Goal: Task Accomplishment & Management: Complete application form

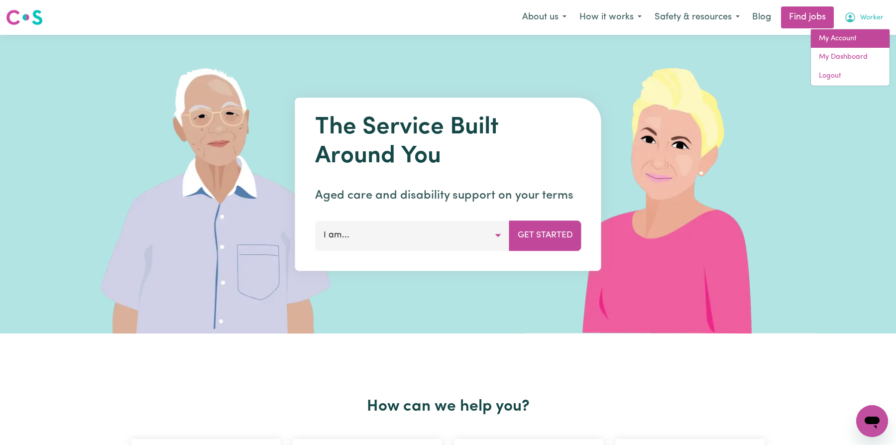
click at [858, 32] on link "My Account" at bounding box center [850, 38] width 79 height 19
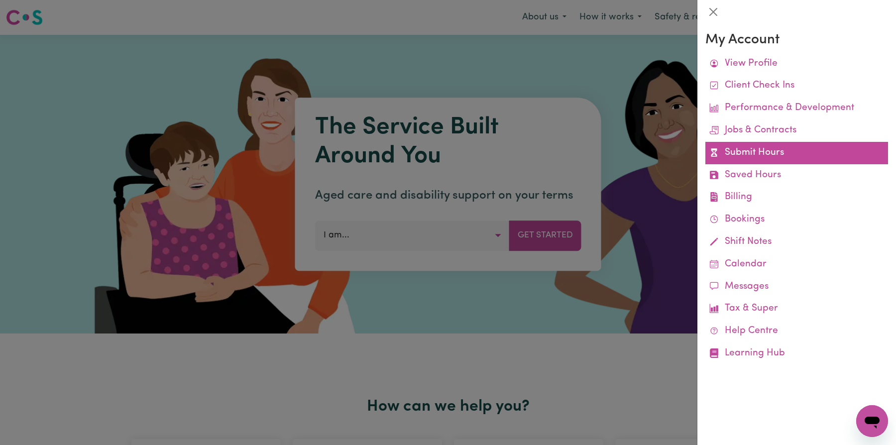
click at [768, 146] on link "Submit Hours" at bounding box center [797, 153] width 183 height 22
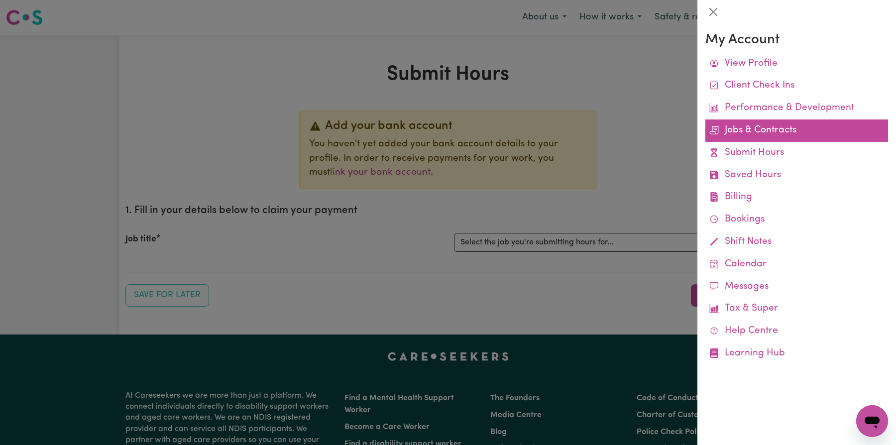
click at [778, 124] on link "Jobs & Contracts" at bounding box center [797, 131] width 183 height 22
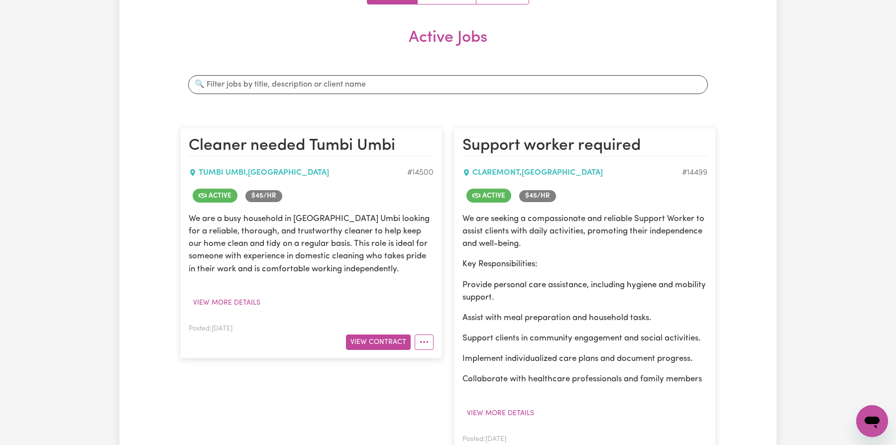
scroll to position [148, 0]
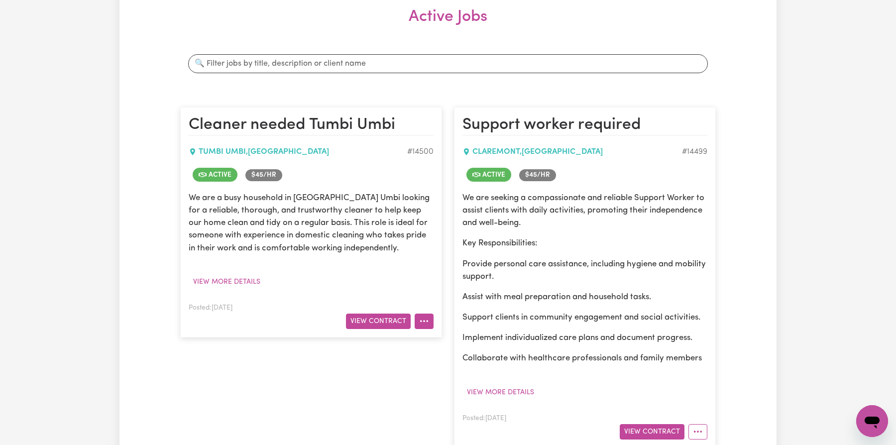
click at [419, 319] on button "More options" at bounding box center [424, 321] width 19 height 15
click at [402, 319] on button "View Contract" at bounding box center [378, 321] width 65 height 15
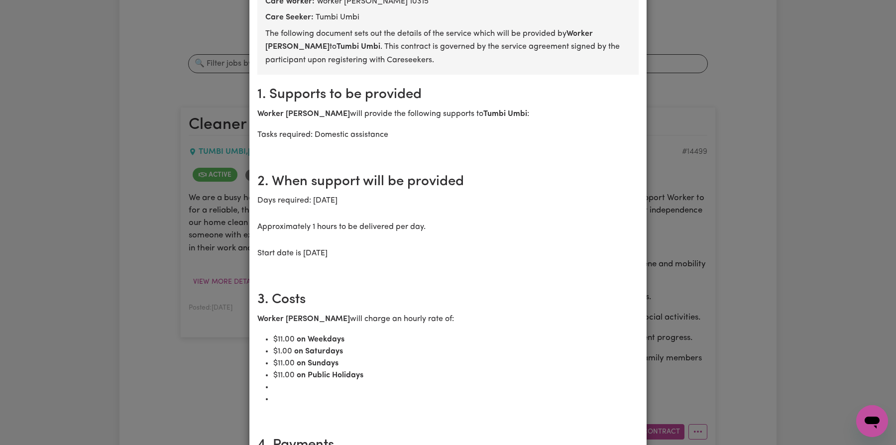
scroll to position [0, 0]
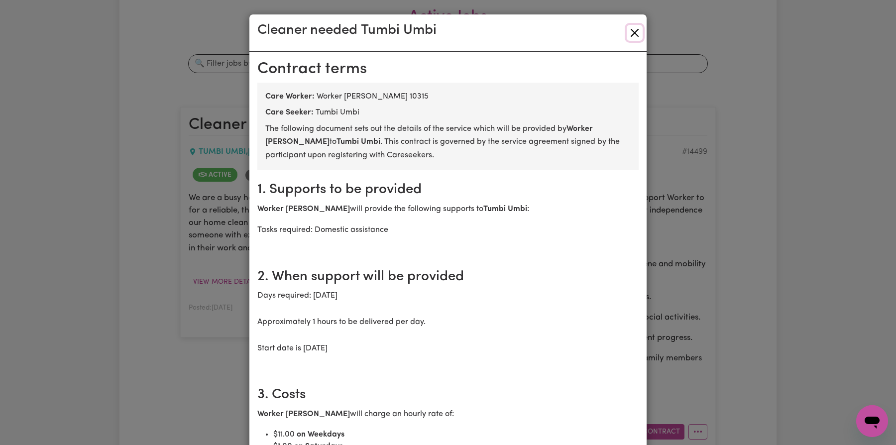
click at [634, 27] on button "Close" at bounding box center [635, 33] width 16 height 16
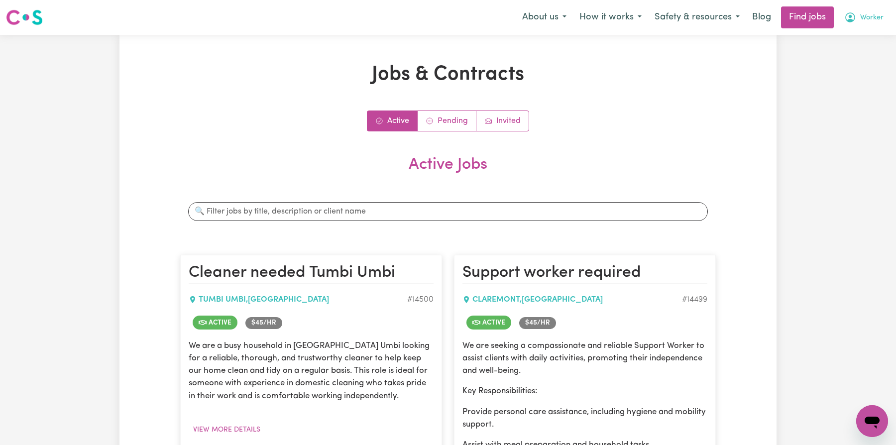
click at [874, 19] on span "Worker" at bounding box center [872, 17] width 23 height 11
click at [444, 69] on h1 "Jobs & Contracts" at bounding box center [448, 75] width 536 height 24
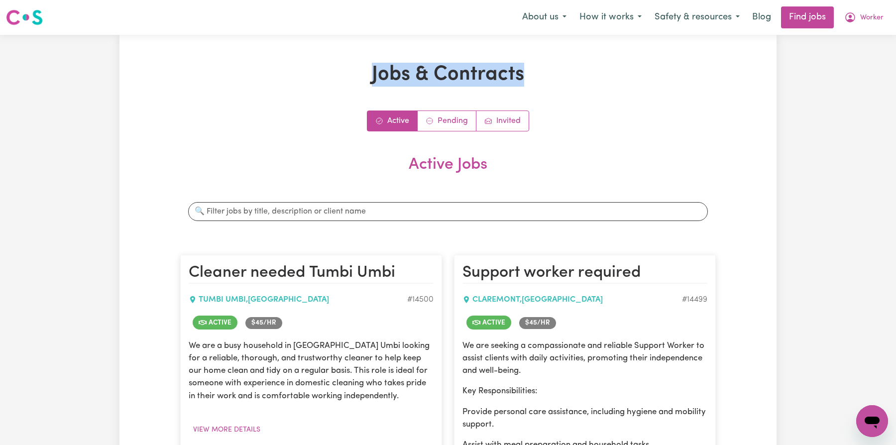
click at [444, 69] on h1 "Jobs & Contracts" at bounding box center [448, 75] width 536 height 24
copy h1 "Jobs & Contracts"
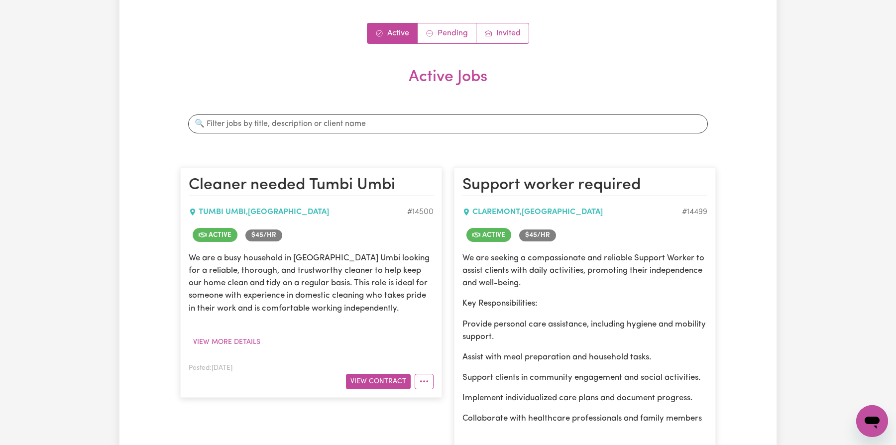
scroll to position [140, 0]
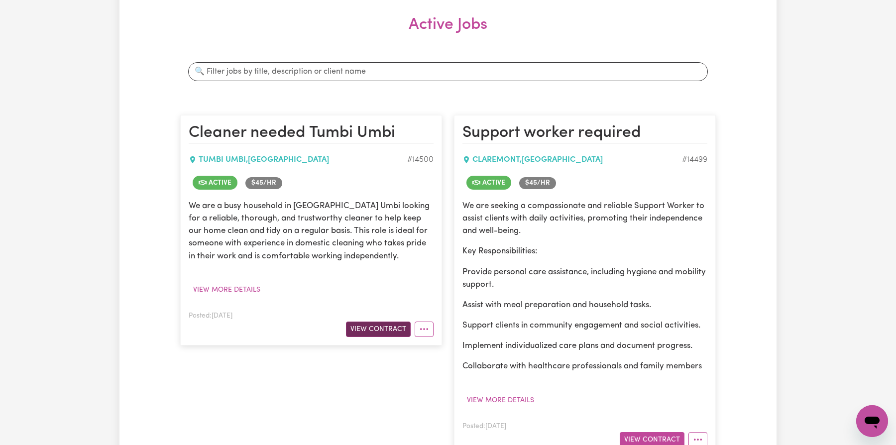
click at [381, 324] on button "View Contract" at bounding box center [378, 329] width 65 height 15
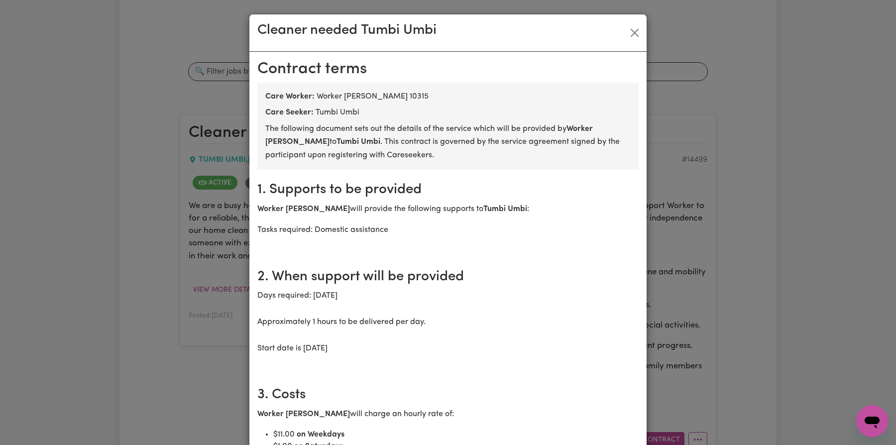
click at [330, 64] on h2 "Contract terms" at bounding box center [447, 69] width 381 height 19
copy h2 "Contract terms"
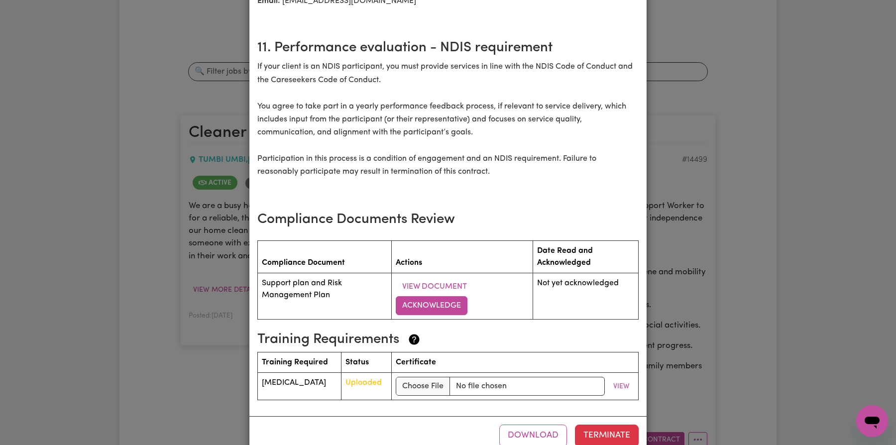
scroll to position [1172, 0]
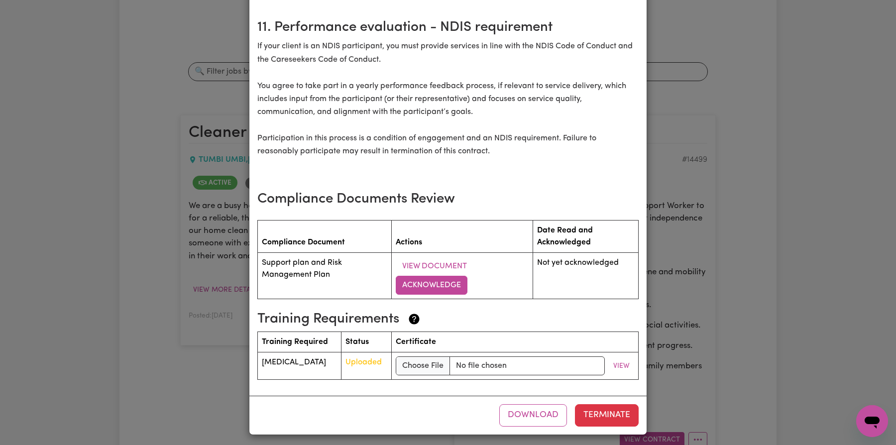
click at [336, 204] on h3 "Compliance Documents Review" at bounding box center [447, 199] width 381 height 17
copy div "Compliance Documents Review"
click at [510, 178] on section "11. Performance evaluation - NDIS requirement If your client is an NDIS partici…" at bounding box center [447, 99] width 381 height 184
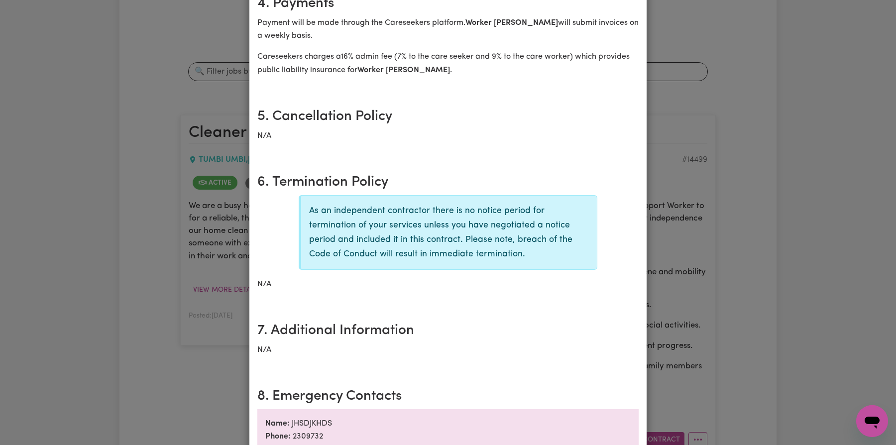
scroll to position [0, 0]
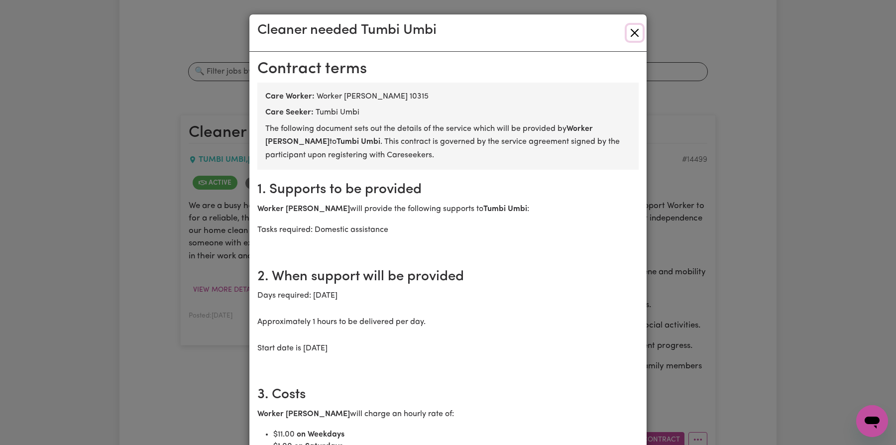
click at [637, 29] on button "Close" at bounding box center [635, 33] width 16 height 16
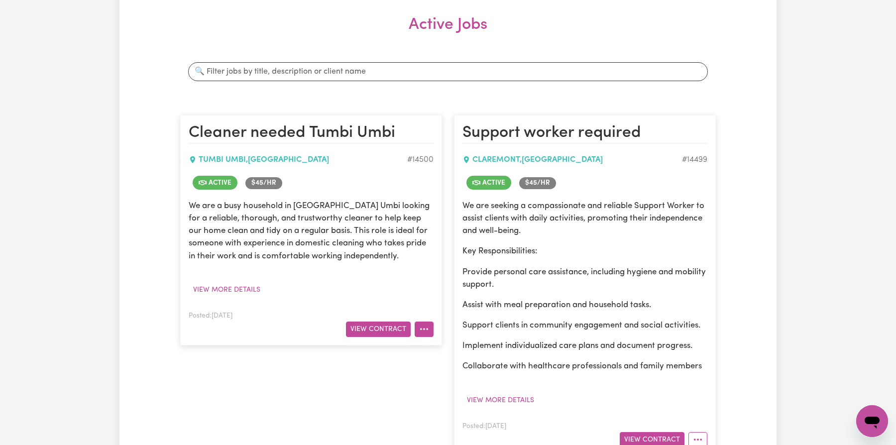
click at [420, 325] on icon "More options" at bounding box center [424, 329] width 10 height 10
click at [403, 273] on div "We are a busy household in [GEOGRAPHIC_DATA] Umbi looking for a reliable, thoro…" at bounding box center [311, 249] width 245 height 98
click at [248, 277] on div "We are a busy household in [GEOGRAPHIC_DATA] Umbi looking for a reliable, thoro…" at bounding box center [311, 249] width 245 height 98
click at [247, 289] on button "View more details" at bounding box center [227, 289] width 76 height 15
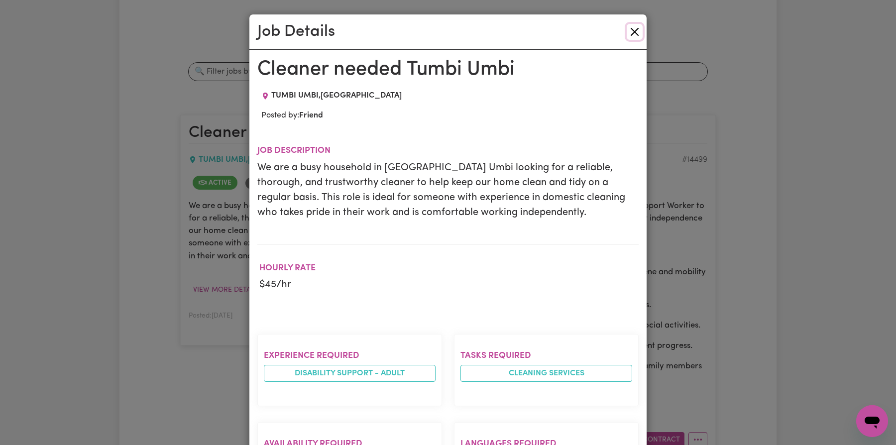
click at [638, 29] on button "Close" at bounding box center [635, 32] width 16 height 16
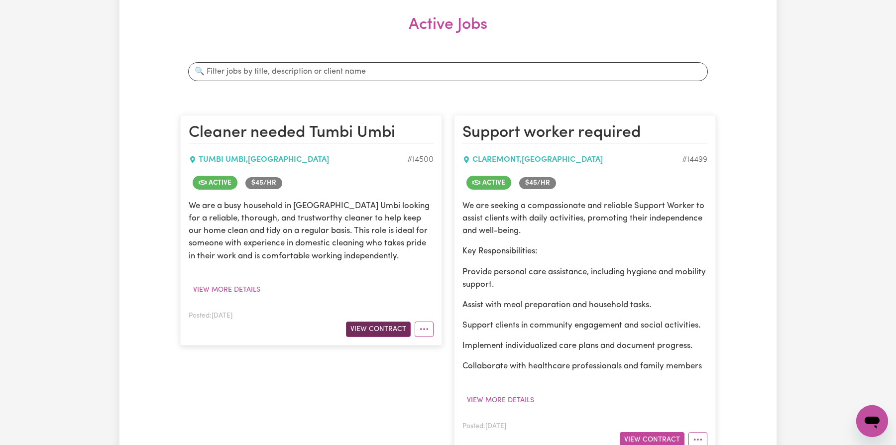
click at [378, 323] on button "View Contract" at bounding box center [378, 329] width 65 height 15
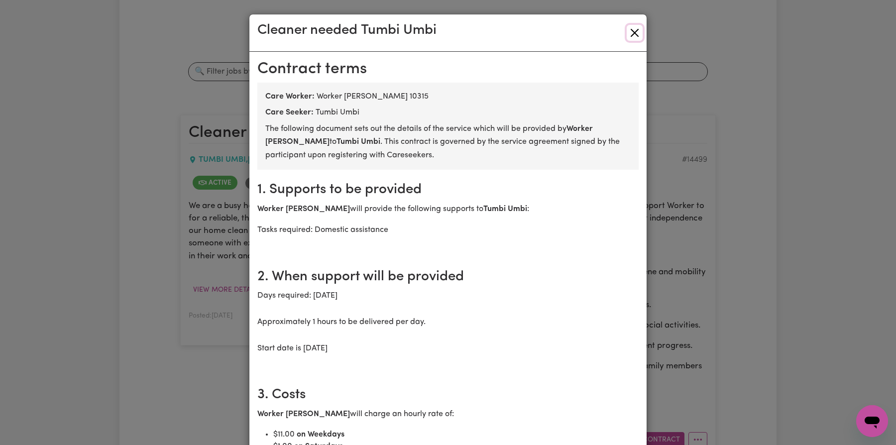
click at [633, 38] on button "Close" at bounding box center [635, 33] width 16 height 16
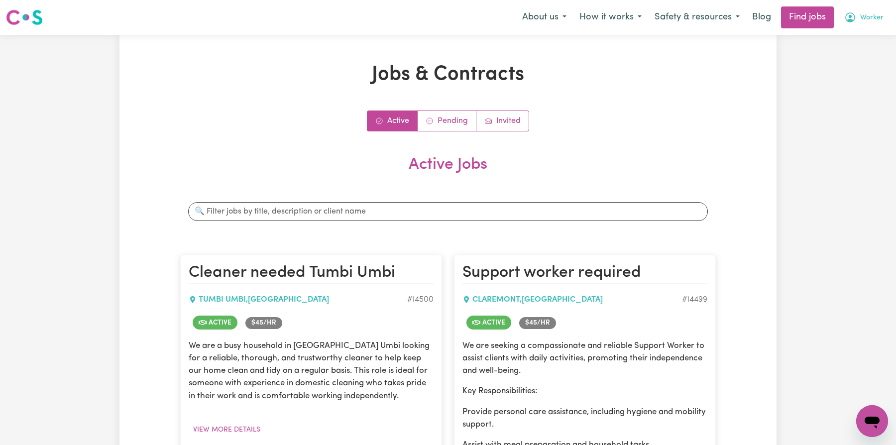
click at [872, 20] on span "Worker" at bounding box center [872, 17] width 23 height 11
click at [857, 39] on link "My Account" at bounding box center [850, 38] width 79 height 19
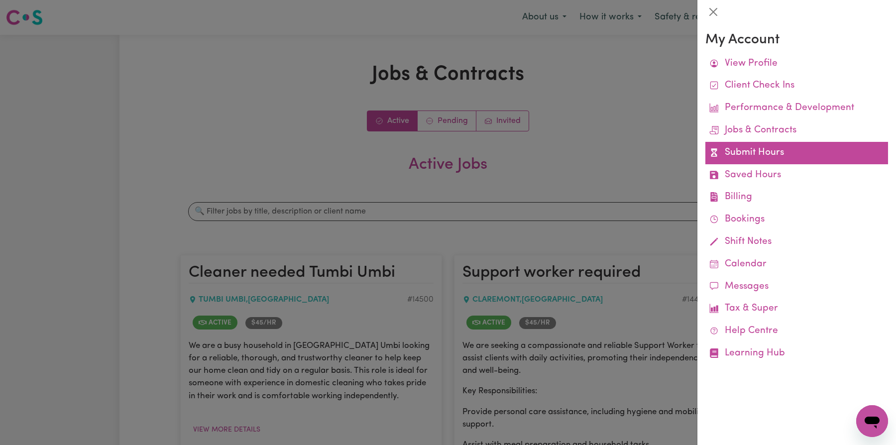
click at [748, 150] on link "Submit Hours" at bounding box center [797, 153] width 183 height 22
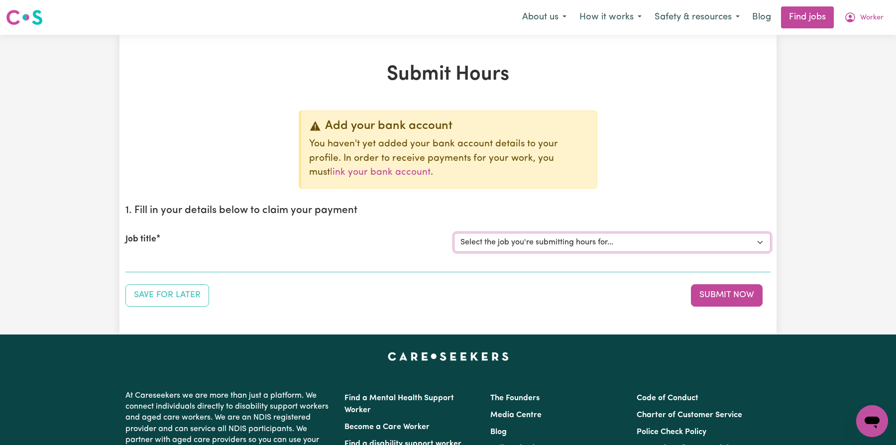
click at [537, 239] on select "Select the job you're submitting hours for... [Tumbi Umbi] Cleaner needed Tumbi…" at bounding box center [612, 242] width 317 height 19
select select "12701"
click at [454, 233] on select "Select the job you're submitting hours for... [Tumbi Umbi] Cleaner needed Tumbi…" at bounding box center [612, 242] width 317 height 19
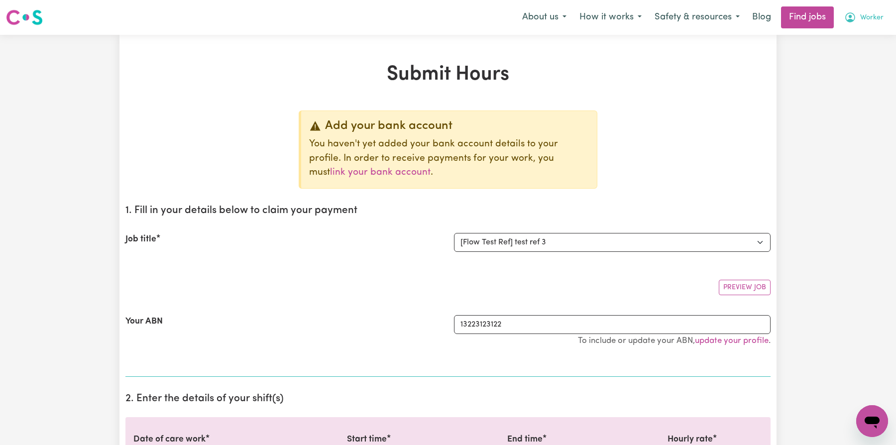
click at [870, 18] on span "Worker" at bounding box center [872, 17] width 23 height 11
click at [861, 42] on link "My Account" at bounding box center [850, 38] width 79 height 19
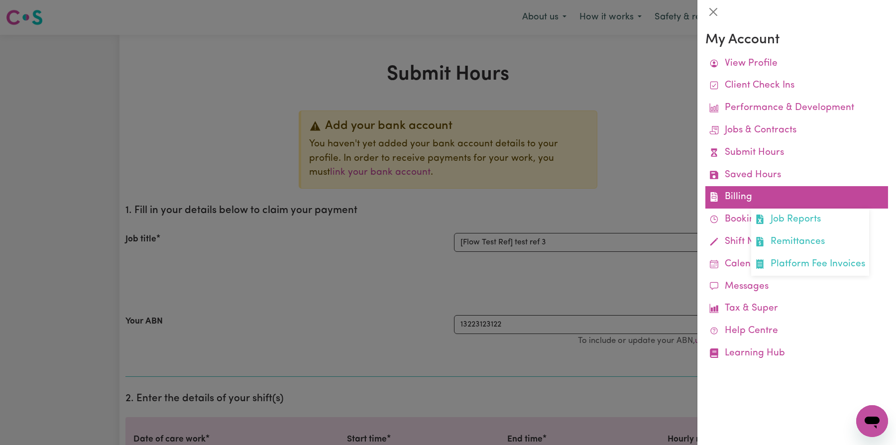
click at [761, 193] on link "Billing Job Reports Remittances Platform Fee Invoices" at bounding box center [797, 197] width 183 height 22
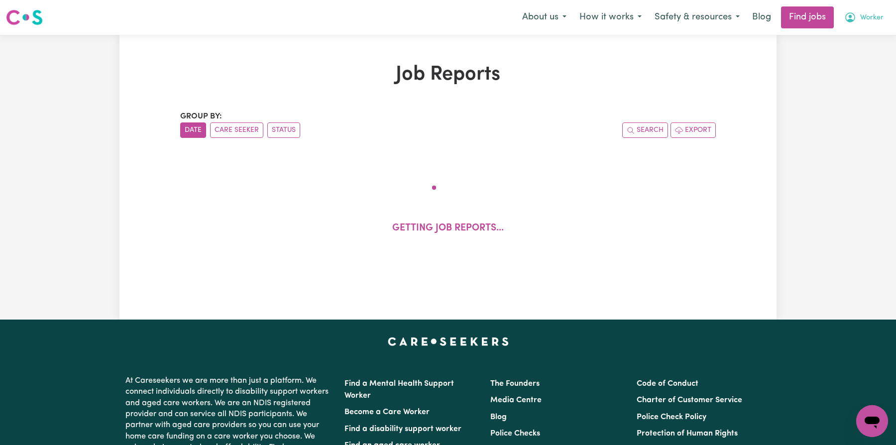
click at [855, 13] on icon "My Account" at bounding box center [851, 17] width 12 height 12
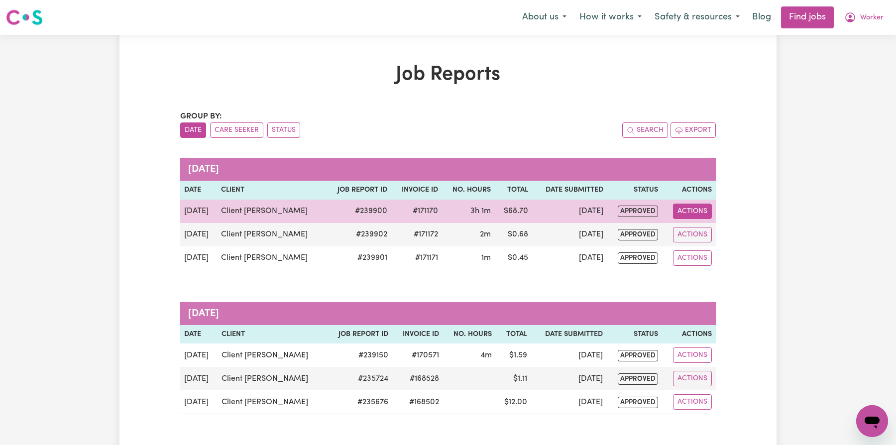
click at [693, 204] on button "Actions" at bounding box center [692, 211] width 39 height 15
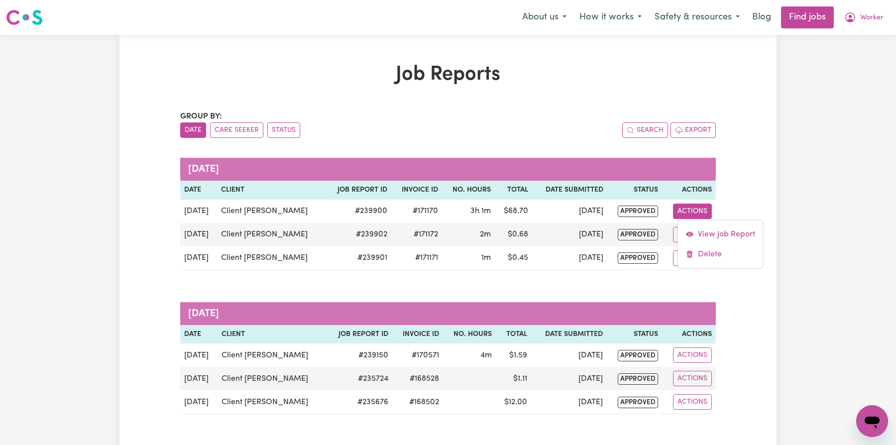
click at [859, 24] on button "Worker" at bounding box center [864, 17] width 52 height 21
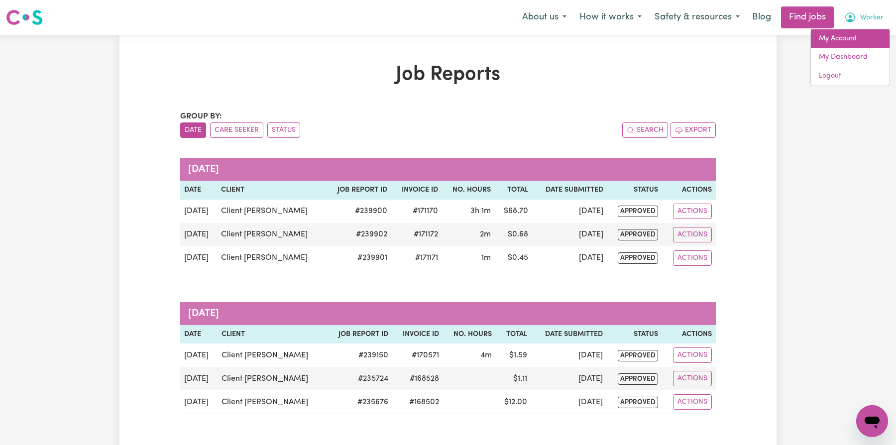
click at [846, 34] on link "My Account" at bounding box center [850, 38] width 79 height 19
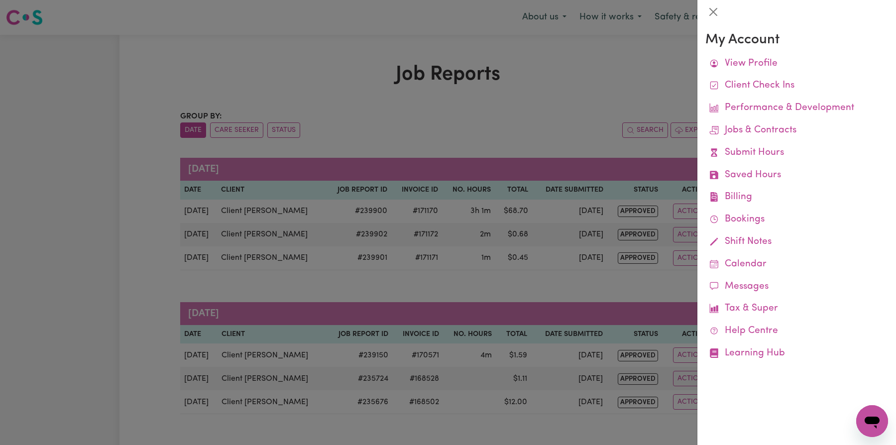
click at [584, 152] on div at bounding box center [448, 222] width 896 height 445
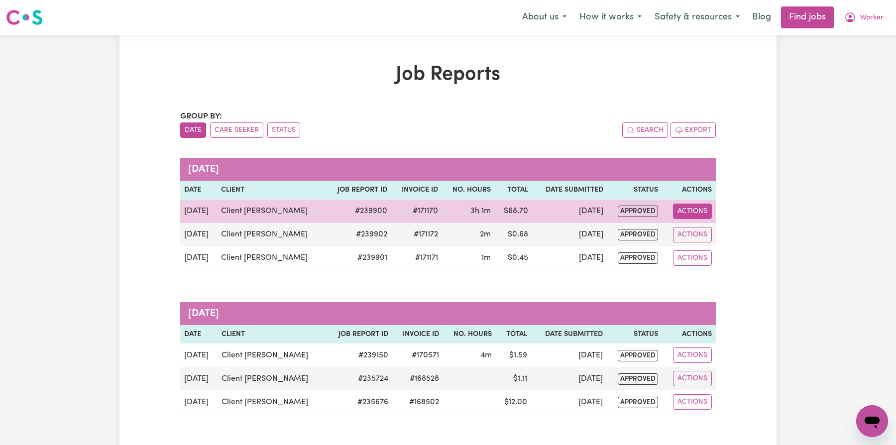
click at [700, 214] on button "Actions" at bounding box center [692, 211] width 39 height 15
click at [705, 233] on link "View Job Report" at bounding box center [720, 234] width 85 height 20
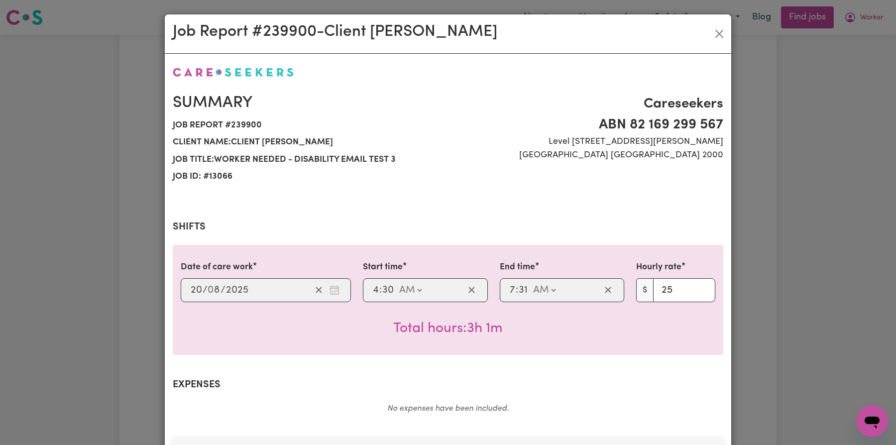
select select "25-Weekday"
click at [723, 29] on button "Close" at bounding box center [720, 34] width 16 height 16
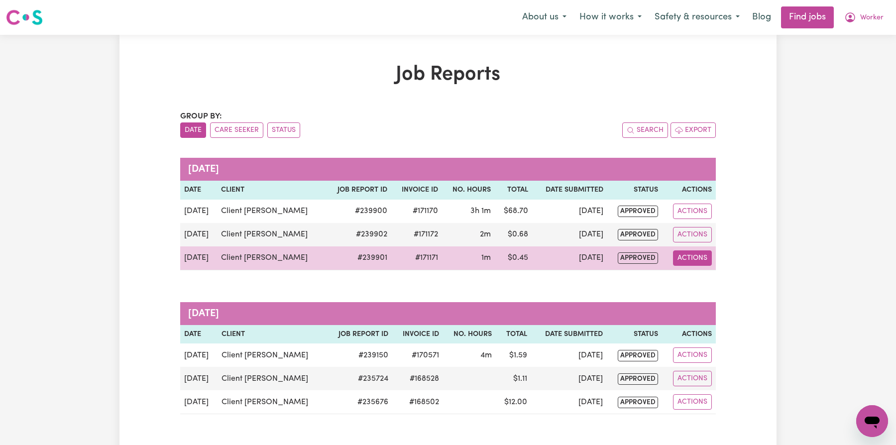
click at [688, 254] on button "Actions" at bounding box center [692, 257] width 39 height 15
click at [698, 286] on link "View Job Report" at bounding box center [720, 281] width 85 height 20
select select "25-Weekday"
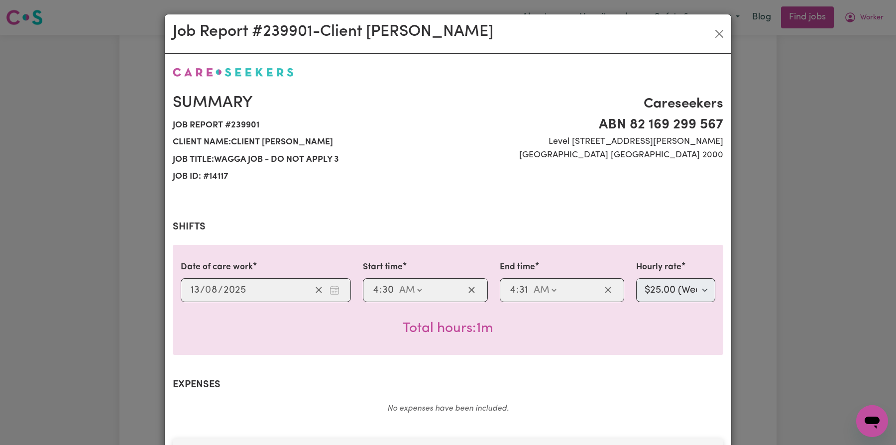
scroll to position [208, 0]
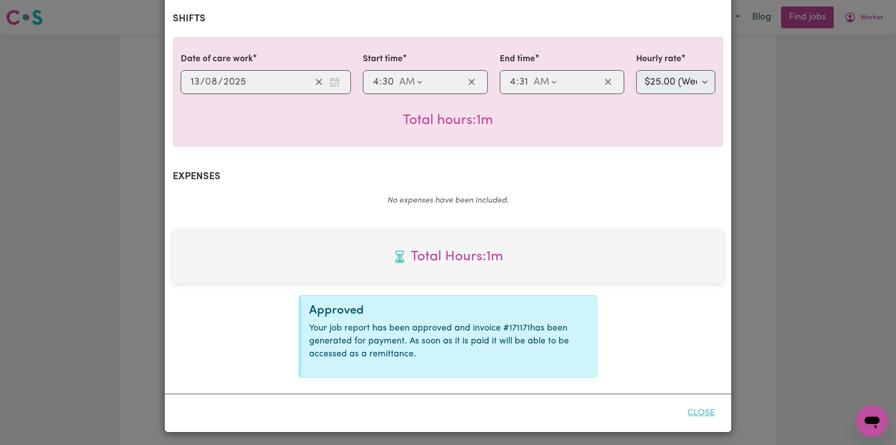
click at [706, 417] on button "Close" at bounding box center [701, 413] width 44 height 22
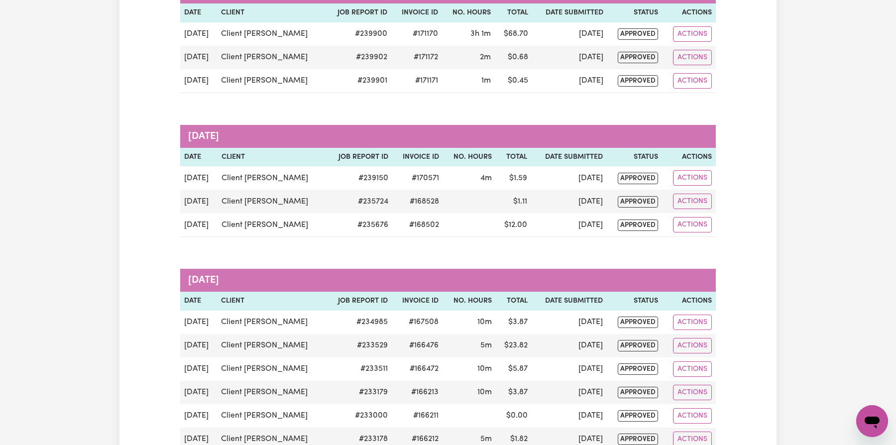
scroll to position [312, 0]
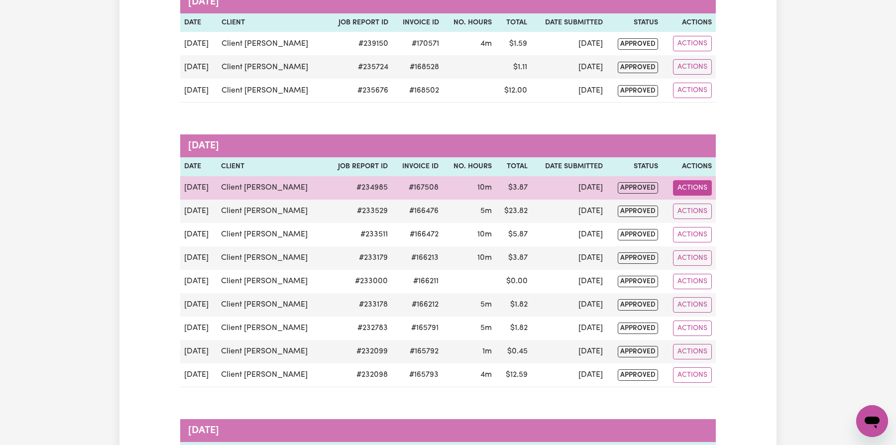
click at [707, 182] on button "Actions" at bounding box center [692, 187] width 39 height 15
click at [698, 205] on link "View Job Report" at bounding box center [721, 211] width 85 height 20
select select "25-Weekday"
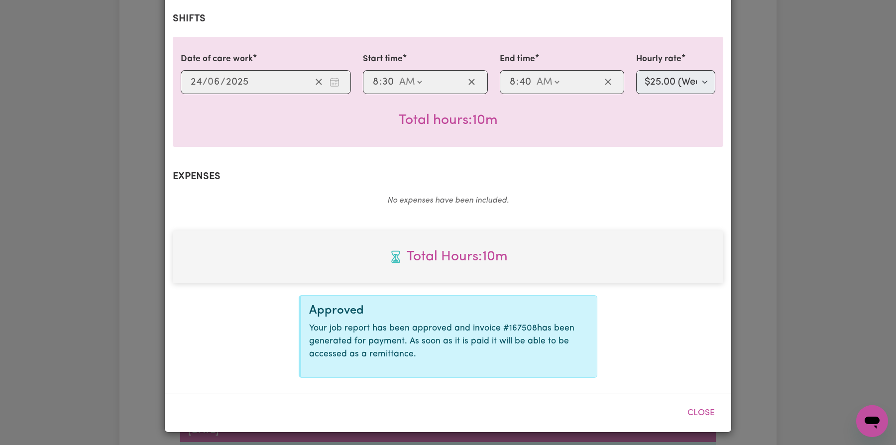
scroll to position [0, 0]
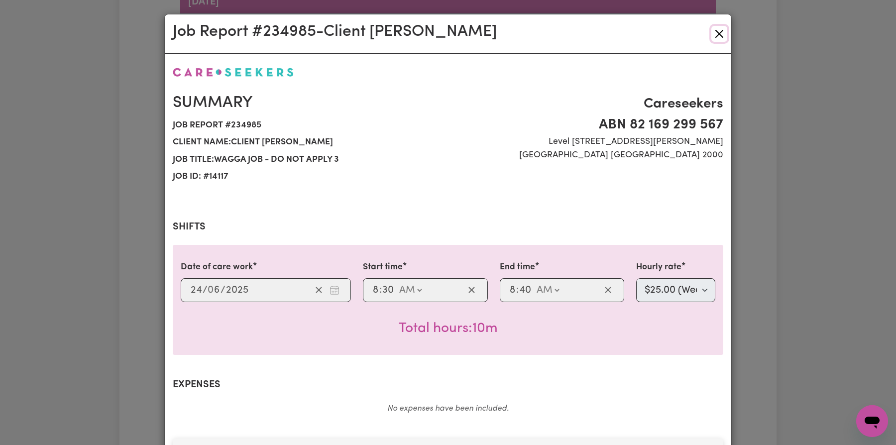
click at [722, 35] on button "Close" at bounding box center [720, 34] width 16 height 16
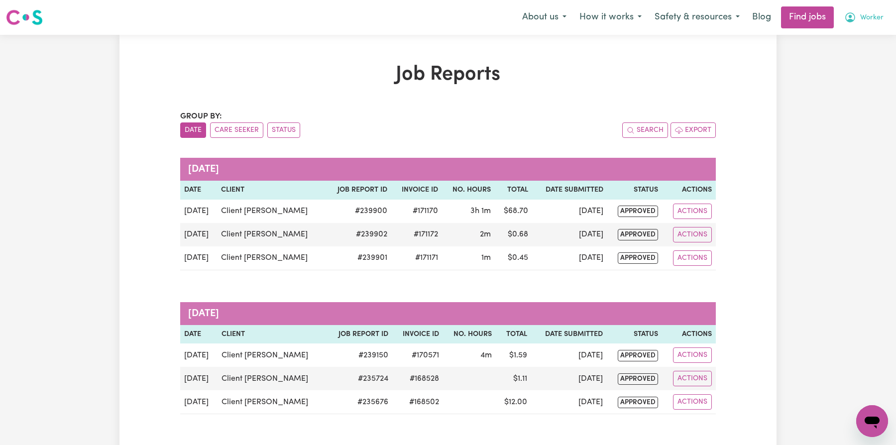
click at [864, 27] on button "Worker" at bounding box center [864, 17] width 52 height 21
click at [863, 40] on link "My Account" at bounding box center [850, 38] width 79 height 19
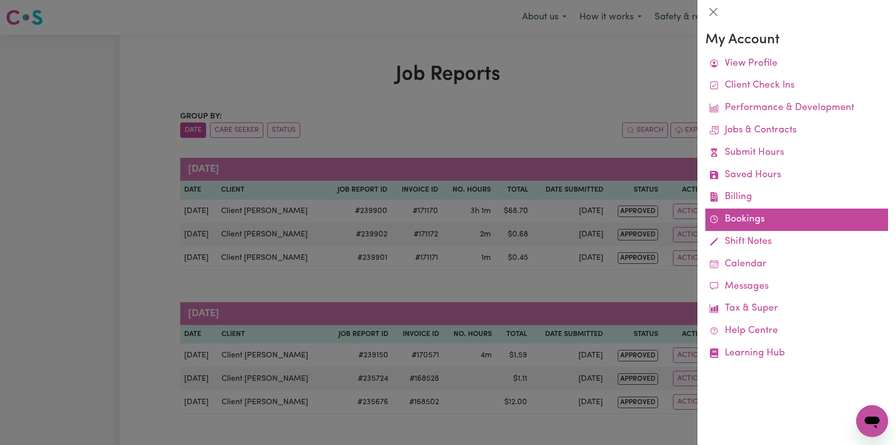
click at [733, 229] on link "Bookings" at bounding box center [797, 220] width 183 height 22
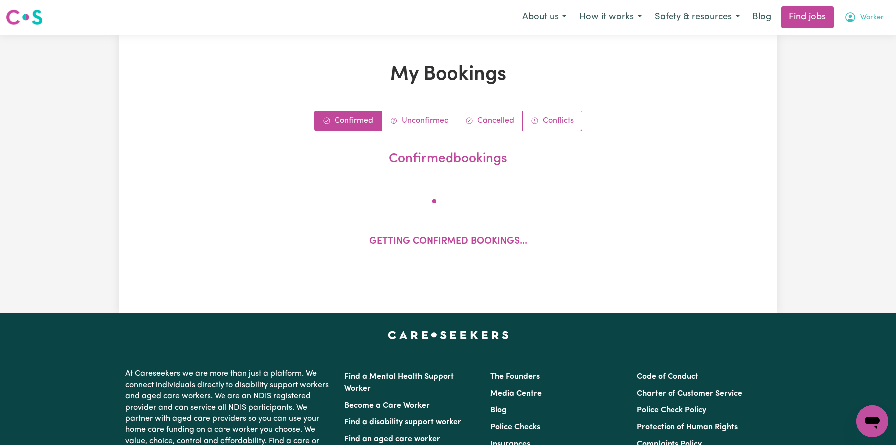
click at [855, 10] on button "Worker" at bounding box center [864, 17] width 52 height 21
click at [851, 36] on link "My Account" at bounding box center [850, 38] width 79 height 19
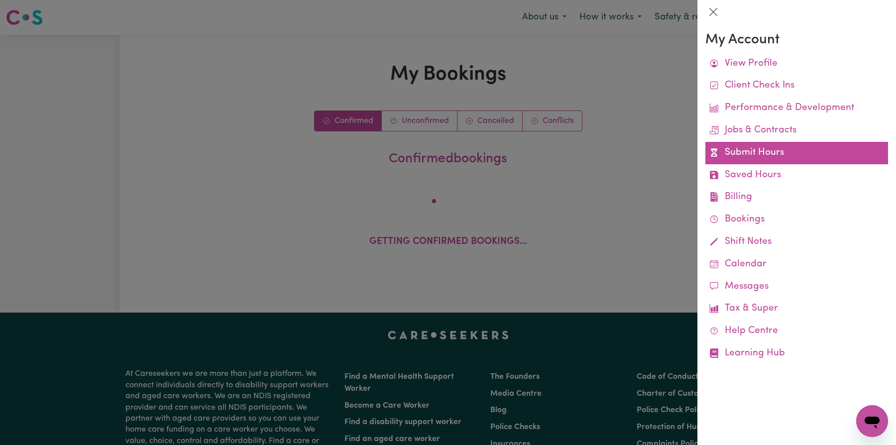
click at [795, 158] on link "Submit Hours" at bounding box center [797, 153] width 183 height 22
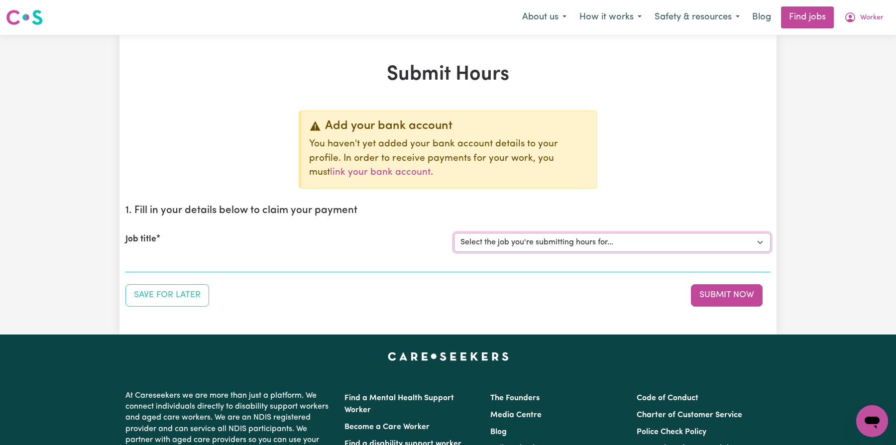
click at [617, 237] on select "Select the job you're submitting hours for... [Tumbi Umbi] Cleaner needed Tumbi…" at bounding box center [612, 242] width 317 height 19
select select "14004"
click at [454, 233] on select "Select the job you're submitting hours for... [Tumbi Umbi] Cleaner needed Tumbi…" at bounding box center [612, 242] width 317 height 19
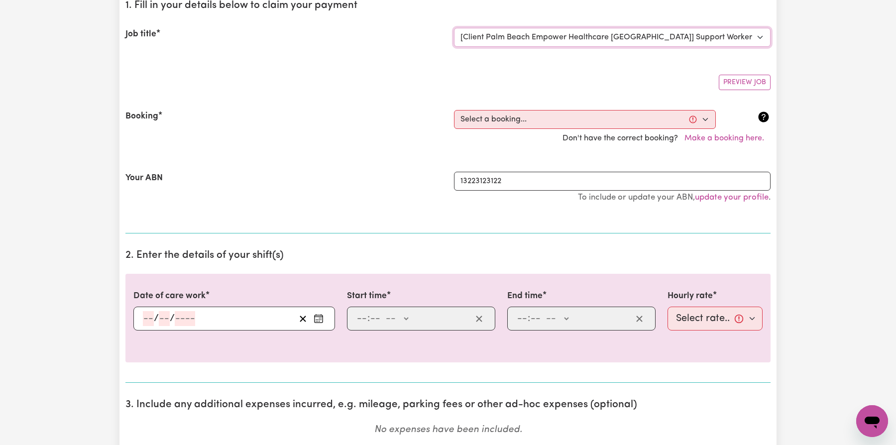
scroll to position [391, 0]
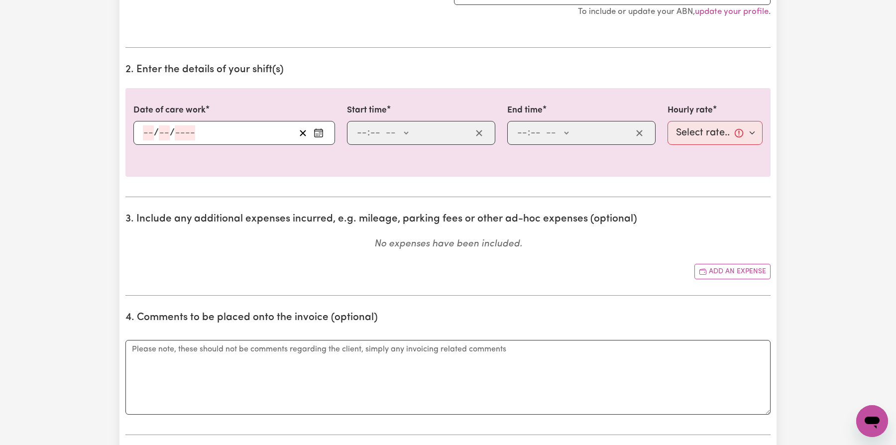
click at [316, 134] on circle "Enter the date of care work" at bounding box center [316, 134] width 1 height 1
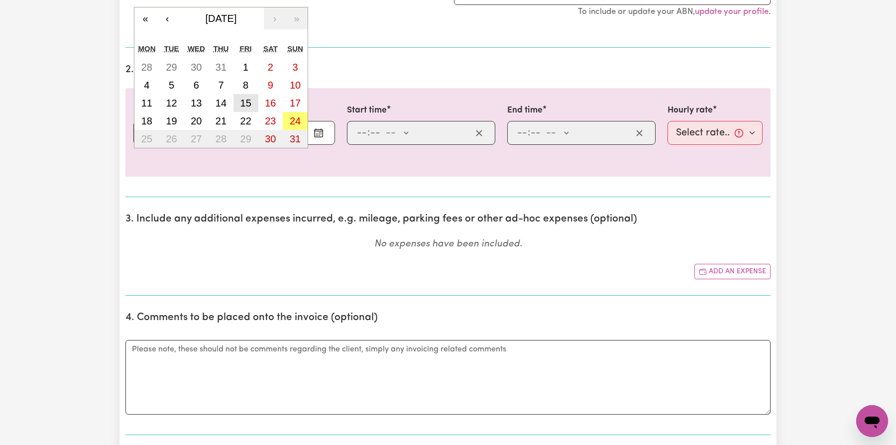
click at [255, 97] on button "15" at bounding box center [246, 103] width 25 height 18
type input "[DATE]"
type input "15"
type input "8"
type input "2025"
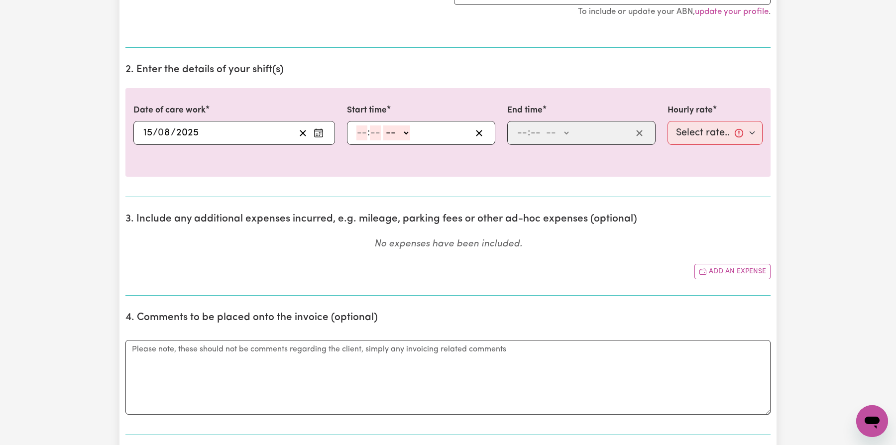
click at [366, 128] on input "number" at bounding box center [362, 132] width 11 height 15
type input "12"
type input "00"
click at [410, 114] on div "Start time 12 : 00 -- AM PM" at bounding box center [421, 124] width 148 height 41
click at [404, 125] on select "-- AM PM" at bounding box center [398, 132] width 27 height 15
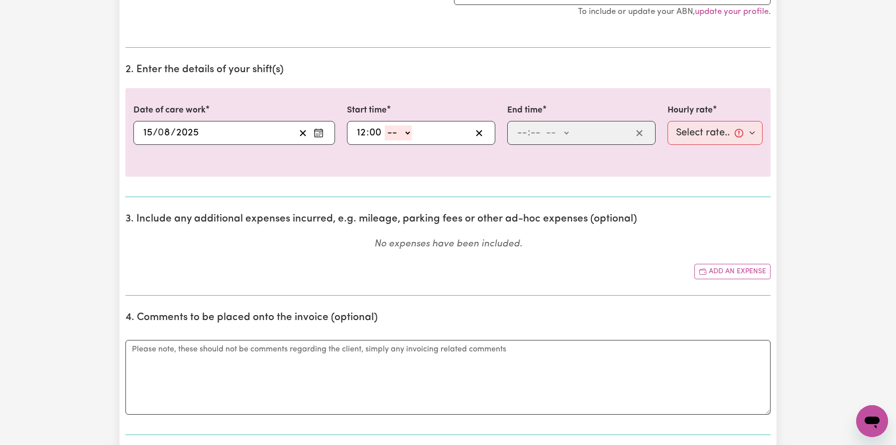
select select "am"
click at [385, 125] on select "-- AM PM" at bounding box center [398, 132] width 27 height 15
type input "00:00"
type input "0"
click at [515, 127] on div ": -- AM PM" at bounding box center [581, 133] width 148 height 24
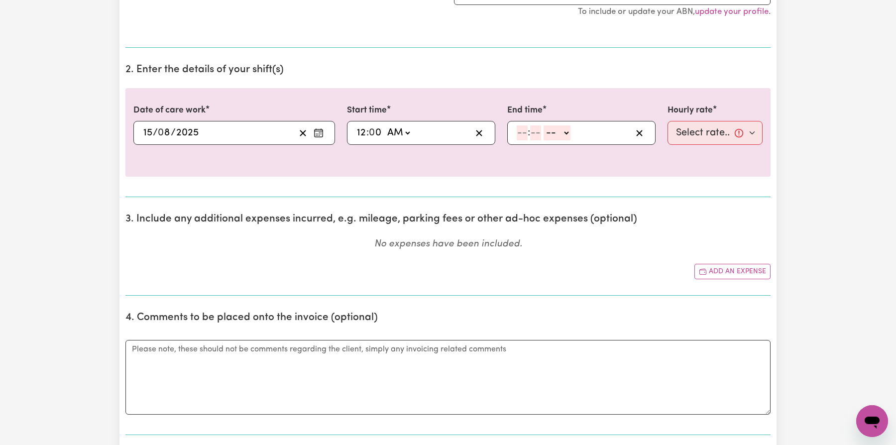
click at [520, 127] on input "number" at bounding box center [522, 132] width 11 height 15
type input "10"
type input "0"
click at [557, 126] on select "-- AM PM" at bounding box center [559, 132] width 27 height 15
select select "am"
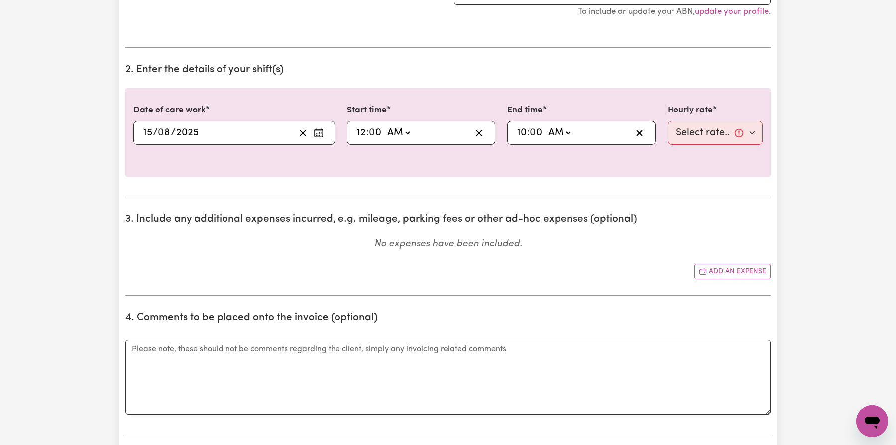
click at [546, 125] on select "-- AM PM" at bounding box center [559, 132] width 27 height 15
type input "10:00"
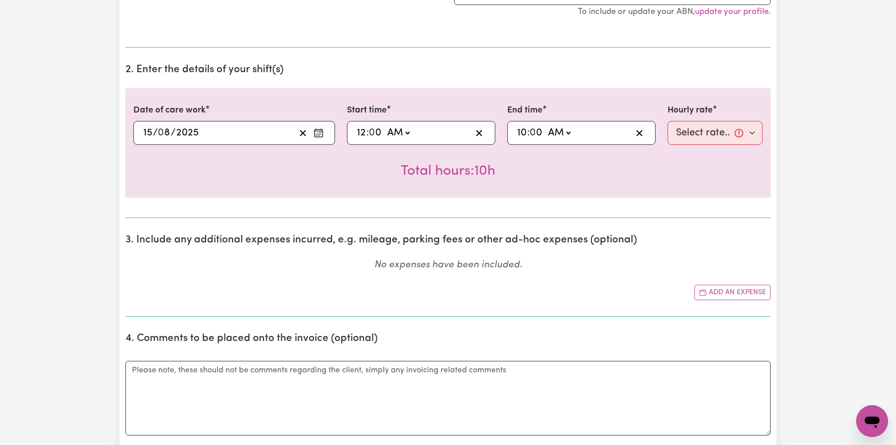
click at [566, 127] on select "AM PM" at bounding box center [559, 132] width 27 height 15
select select "pm"
click at [546, 125] on select "AM PM" at bounding box center [559, 132] width 27 height 15
type input "22:00"
click at [708, 132] on select "Select rate... $1.00 (Weekday) $1.00 ([DATE]) $1.00 ([DATE]) $1.00 (Public Holi…" at bounding box center [715, 133] width 95 height 24
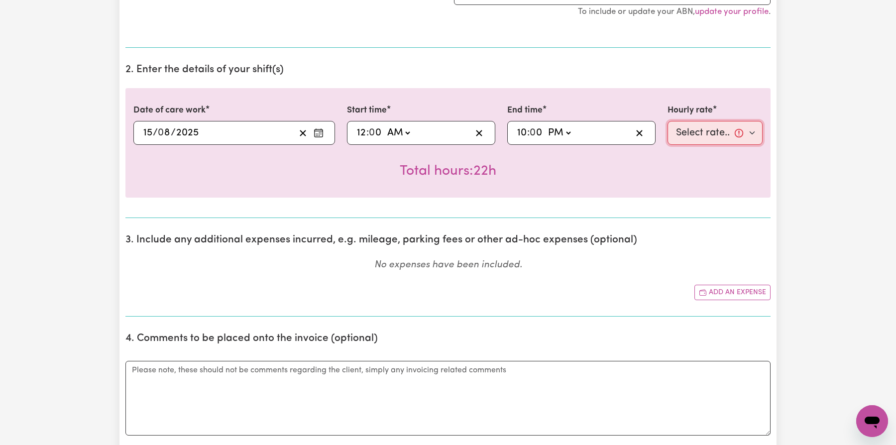
click at [668, 121] on select "Select rate... $1.00 (Weekday) $1.00 ([DATE]) $1.00 ([DATE]) $1.00 (Public Holi…" at bounding box center [715, 133] width 95 height 24
click at [700, 128] on select "Select rate... $1.00 (Weekday) $1.00 ([DATE]) $1.00 ([DATE]) $1.00 (Public Holi…" at bounding box center [715, 133] width 95 height 24
select select "1-PublicHoliday"
click at [668, 121] on select "Select rate... $1.00 (Weekday) $1.00 ([DATE]) $1.00 ([DATE]) $1.00 (Public Holi…" at bounding box center [715, 133] width 95 height 24
click at [590, 285] on div "Add an expense" at bounding box center [447, 292] width 645 height 15
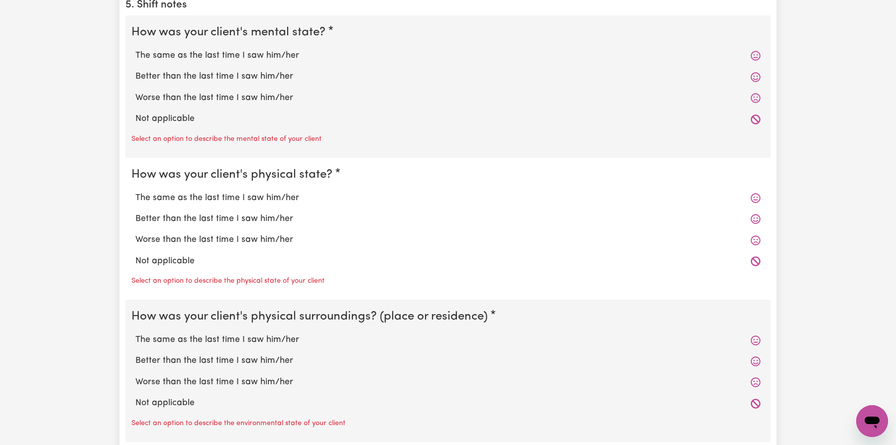
scroll to position [895, 0]
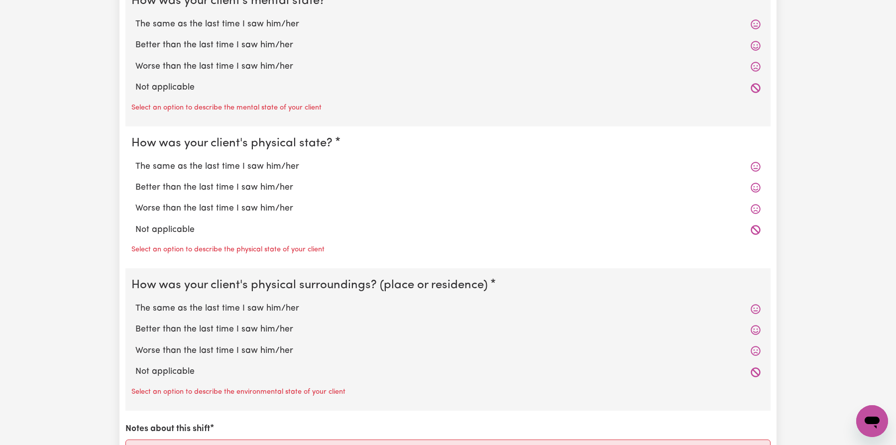
click at [518, 89] on label "Not applicable" at bounding box center [447, 87] width 625 height 13
click at [135, 81] on input "Not applicable" at bounding box center [135, 81] width 0 height 0
radio input "true"
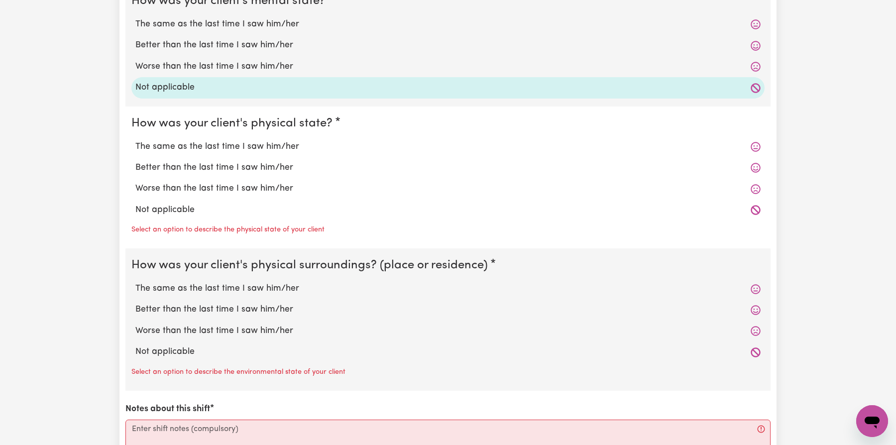
click at [372, 240] on fieldset "How was your client's physical state? The same as the last time I saw him/her B…" at bounding box center [447, 178] width 645 height 142
click at [339, 186] on label "Worse than the last time I saw him/her" at bounding box center [447, 188] width 625 height 13
click at [135, 182] on input "Worse than the last time I saw him/her" at bounding box center [135, 182] width 0 height 0
radio input "true"
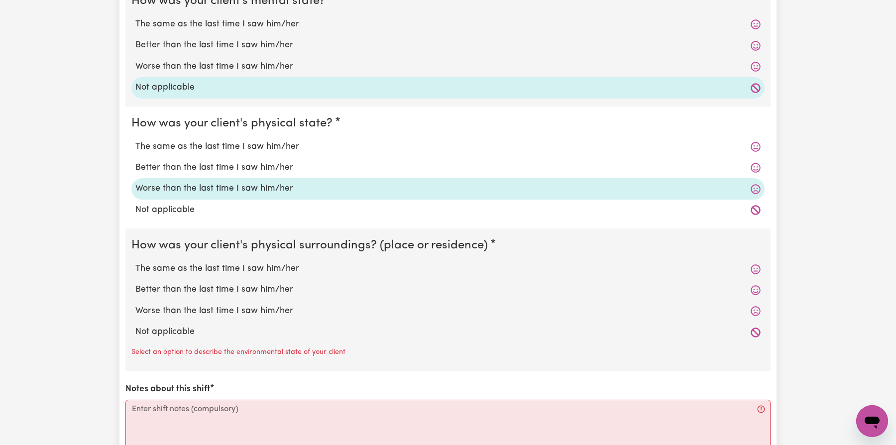
click at [329, 301] on div "Worse than the last time I saw him/her" at bounding box center [447, 311] width 633 height 21
click at [285, 274] on div "The same as the last time I saw him/her" at bounding box center [447, 268] width 633 height 21
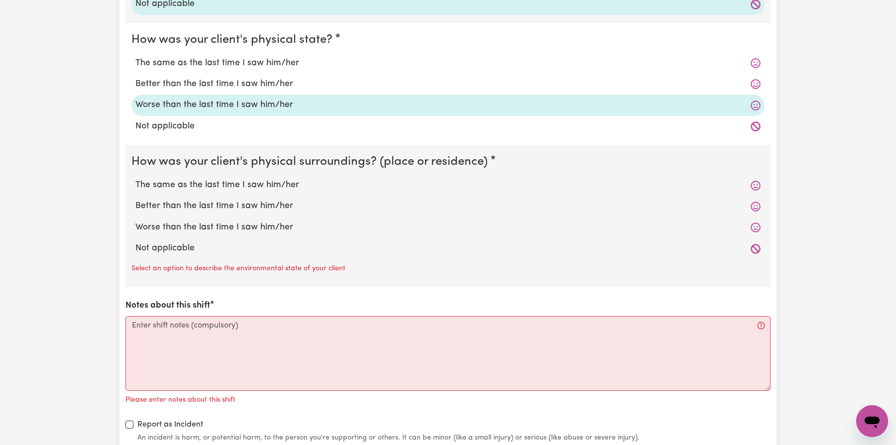
scroll to position [1003, 0]
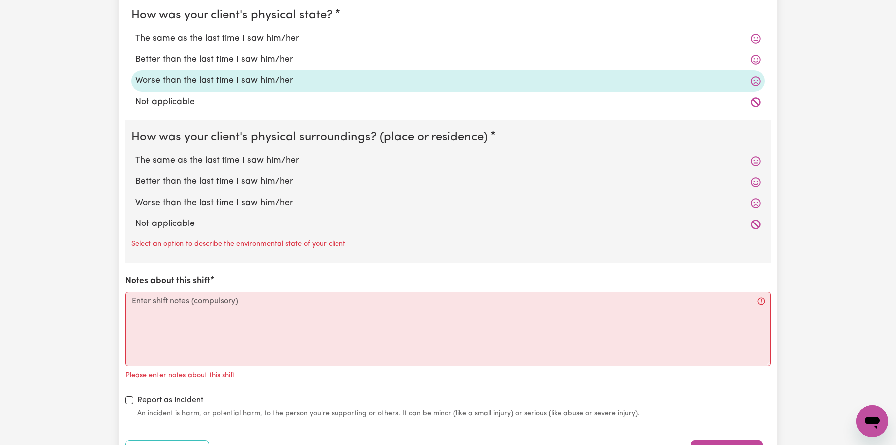
click at [259, 193] on div "Worse than the last time I saw him/her" at bounding box center [447, 203] width 633 height 21
click at [239, 202] on label "Worse than the last time I saw him/her" at bounding box center [447, 203] width 625 height 13
click at [135, 197] on input "Worse than the last time I saw him/her" at bounding box center [135, 196] width 0 height 0
radio input "true"
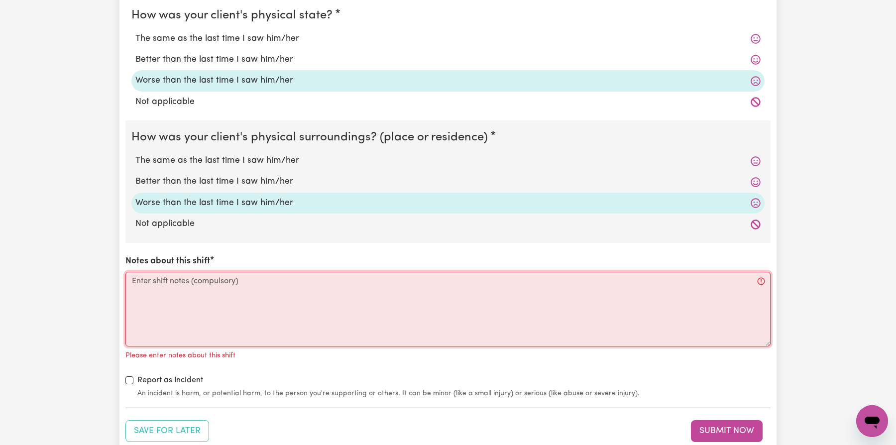
click at [241, 304] on textarea "Notes about this shift" at bounding box center [447, 309] width 645 height 75
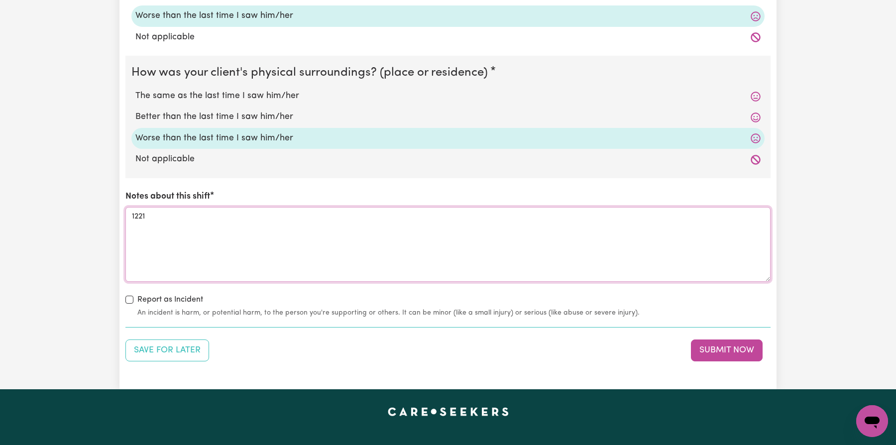
scroll to position [1116, 0]
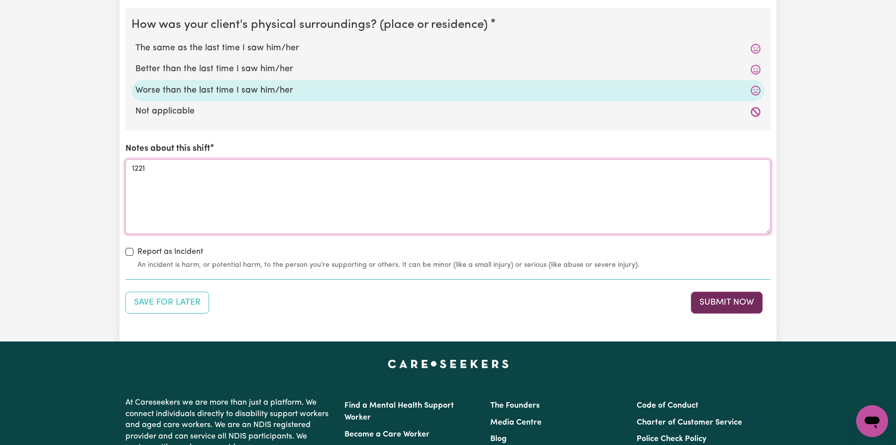
type textarea "1221"
click at [729, 298] on button "Submit Now" at bounding box center [727, 303] width 72 height 22
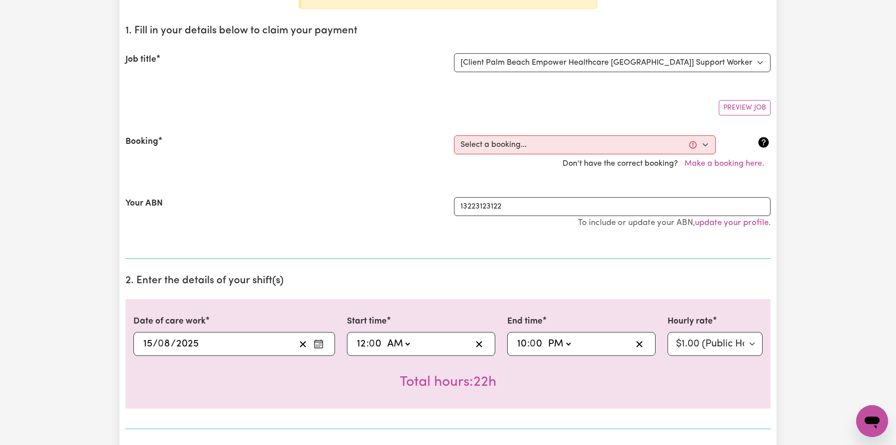
scroll to position [120, 0]
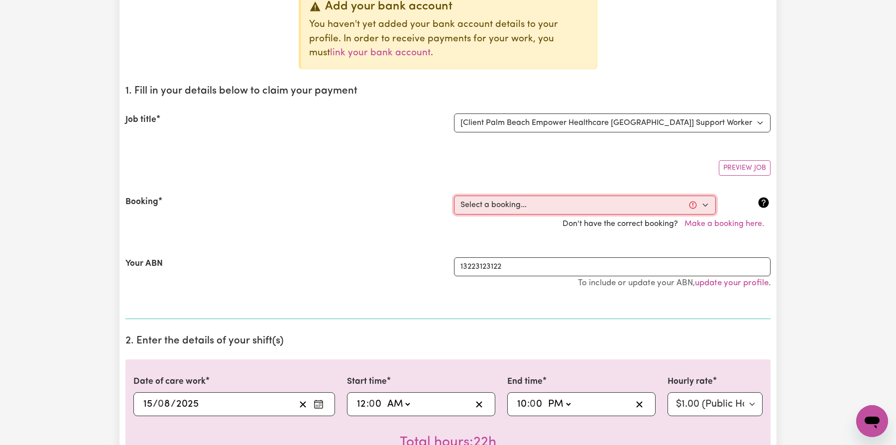
click at [590, 211] on select "Select a booking... [DATE] 05:00pm to 05:30pm (RECURRING) [DATE] 05:00pm to 05:…" at bounding box center [585, 205] width 262 height 19
select select "336876"
click at [454, 196] on select "Select a booking... [DATE] 05:00pm to 05:30pm (RECURRING) [DATE] 05:00pm to 05:…" at bounding box center [585, 205] width 262 height 19
select select "pm"
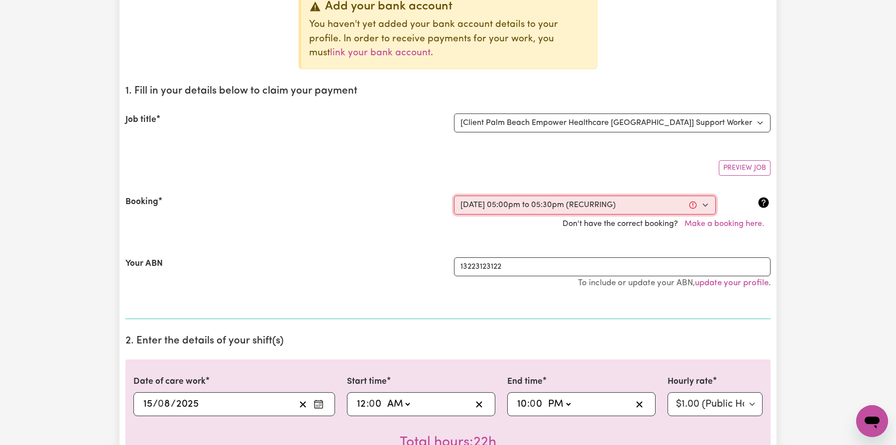
select select "1-Weekday"
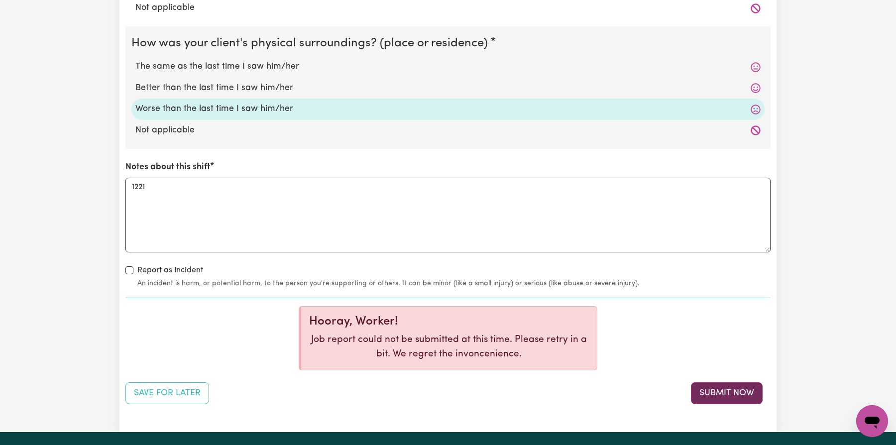
scroll to position [1245, 0]
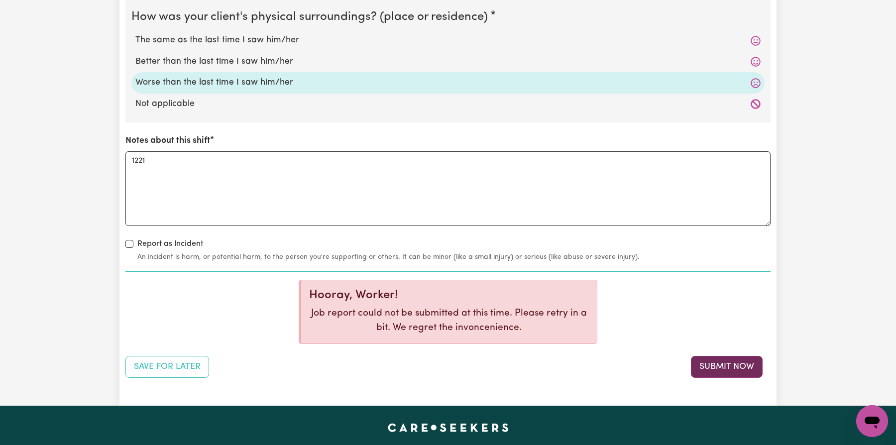
click at [726, 362] on button "Submit Now" at bounding box center [727, 367] width 72 height 22
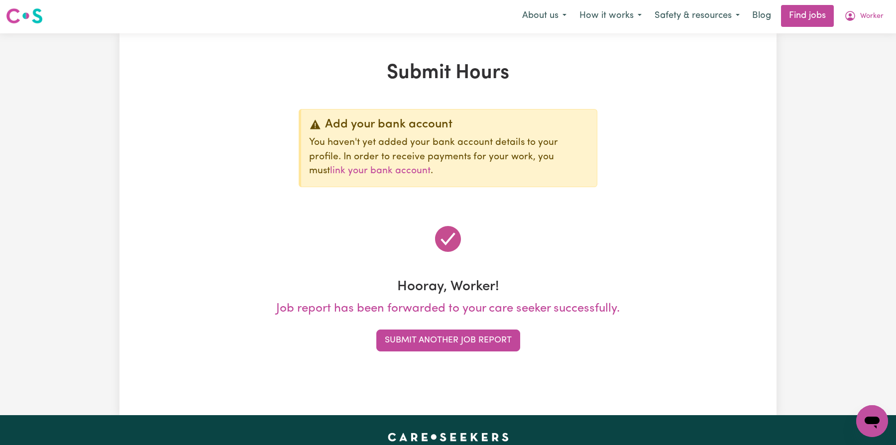
scroll to position [0, 0]
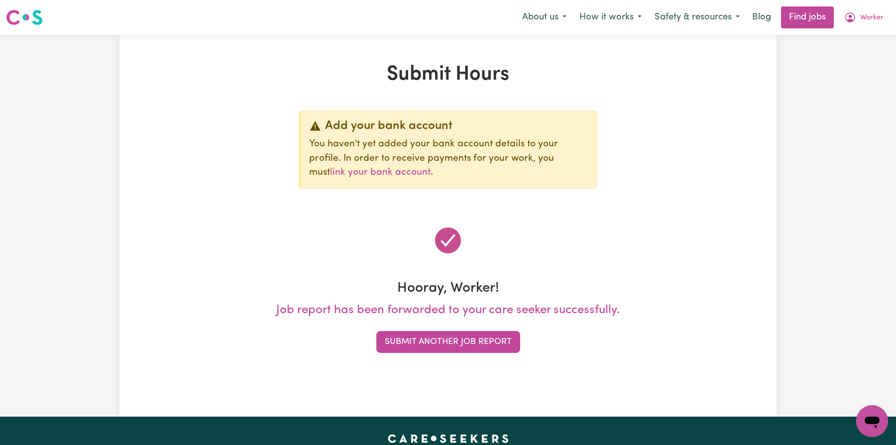
click at [543, 310] on p "Job report has been forwarded to your care seeker successfully." at bounding box center [447, 310] width 645 height 18
click at [866, 13] on span "Worker" at bounding box center [872, 17] width 23 height 11
click at [860, 41] on link "My Account" at bounding box center [850, 38] width 79 height 19
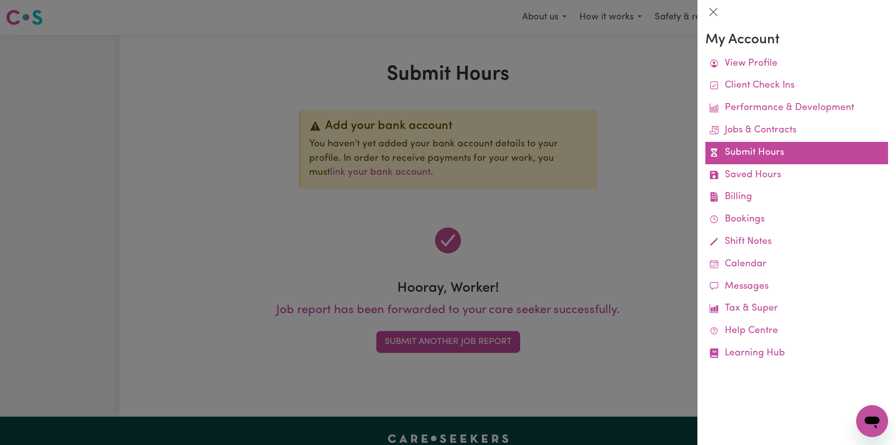
click at [786, 145] on link "Submit Hours" at bounding box center [797, 153] width 183 height 22
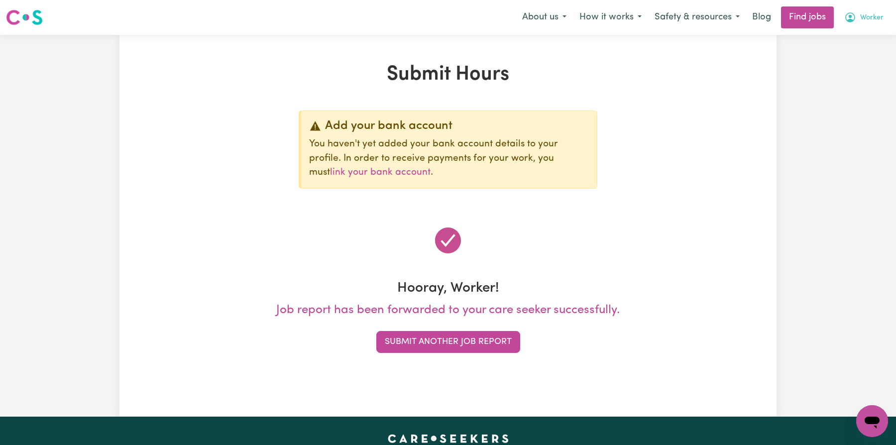
click at [877, 16] on span "Worker" at bounding box center [872, 17] width 23 height 11
click at [859, 40] on link "My Account" at bounding box center [850, 38] width 79 height 19
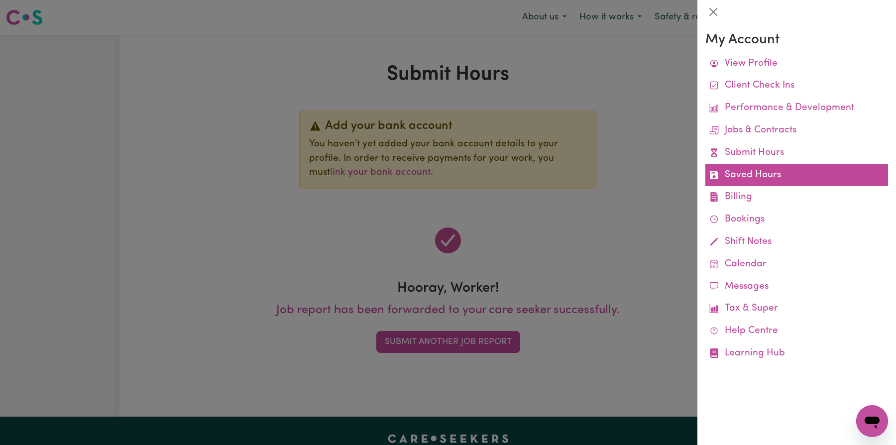
click at [783, 177] on link "Saved Hours" at bounding box center [797, 175] width 183 height 22
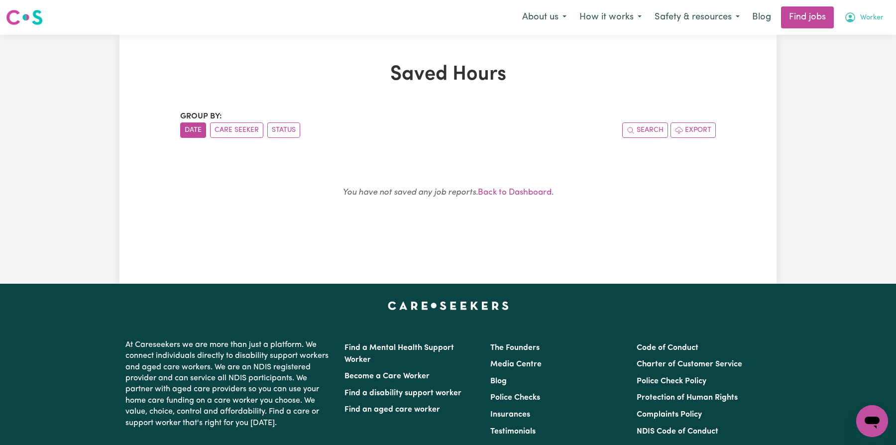
click at [855, 21] on icon "My Account" at bounding box center [851, 17] width 12 height 12
click at [847, 44] on link "My Account" at bounding box center [850, 38] width 79 height 19
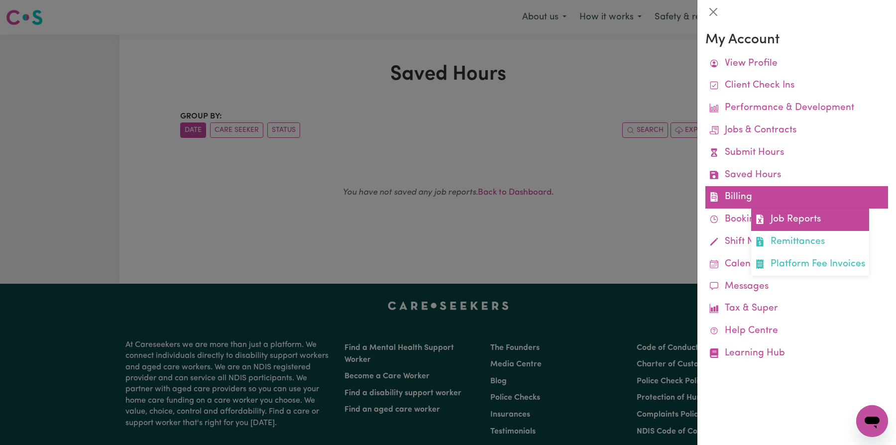
click at [769, 213] on link "Job Reports" at bounding box center [810, 220] width 118 height 22
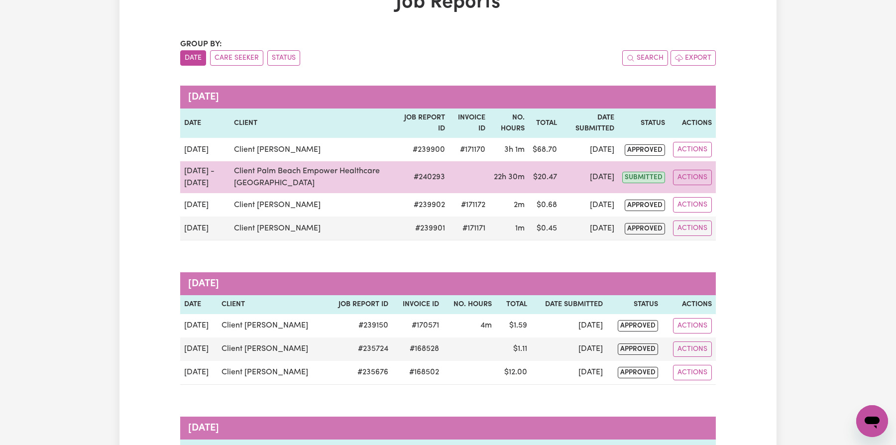
scroll to position [67, 0]
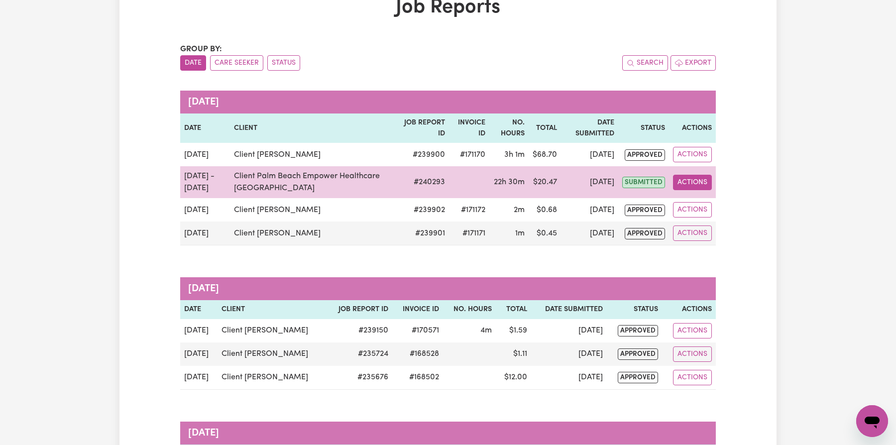
click at [691, 180] on button "Actions" at bounding box center [692, 182] width 39 height 15
click at [700, 204] on link "View Job Report" at bounding box center [716, 205] width 85 height 20
select select "pm"
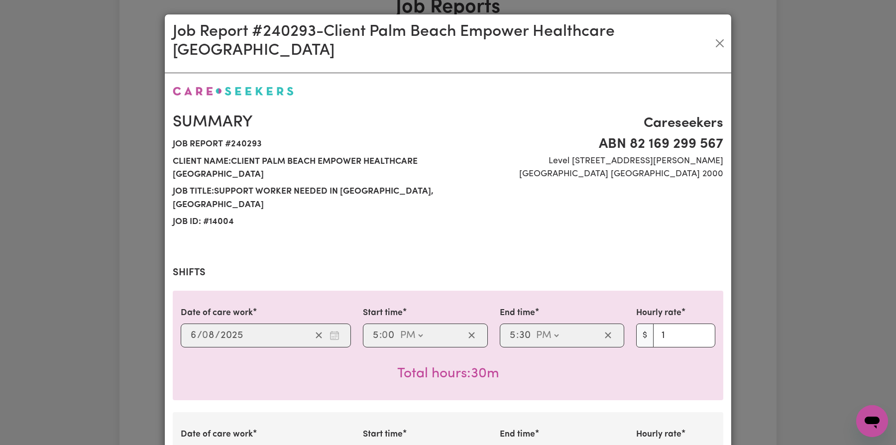
select select "1-Weekday"
select select "1-PublicHoliday"
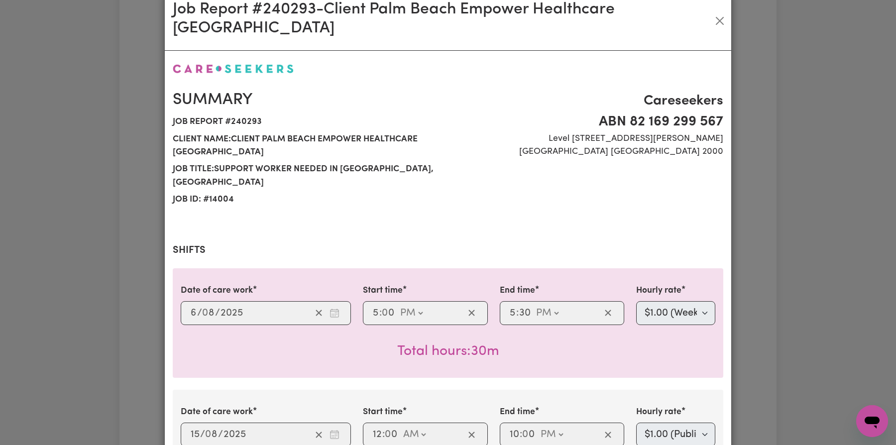
scroll to position [0, 0]
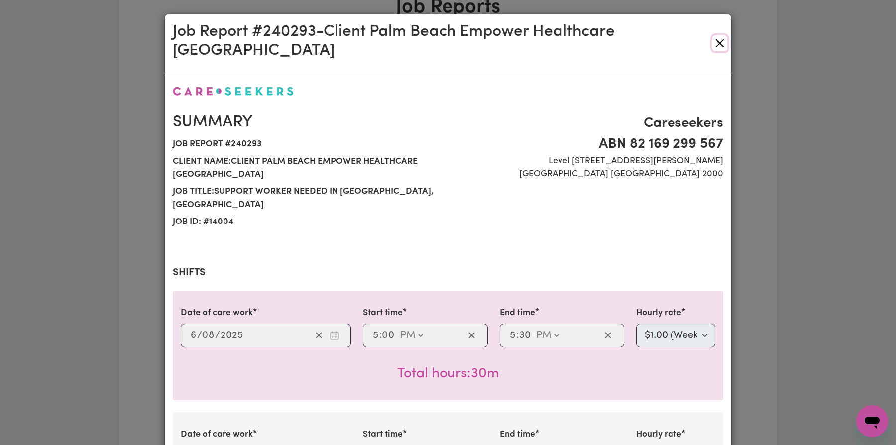
click at [722, 36] on button "Close" at bounding box center [720, 43] width 15 height 16
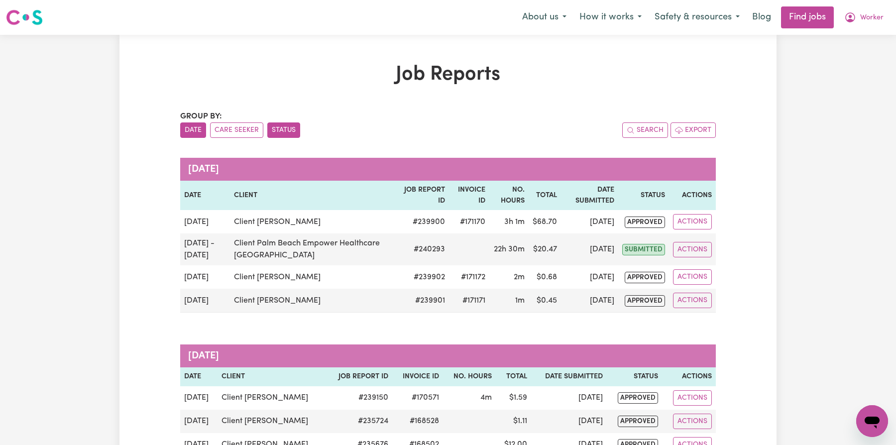
click at [284, 126] on button "Status" at bounding box center [283, 130] width 33 height 15
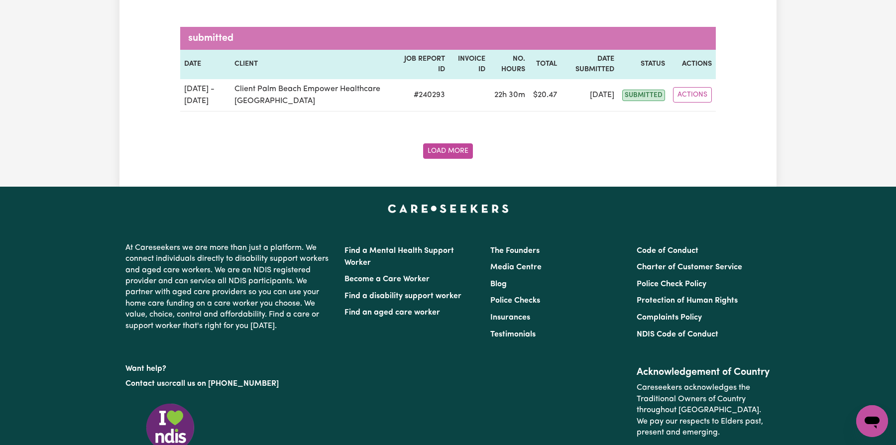
scroll to position [1200, 0]
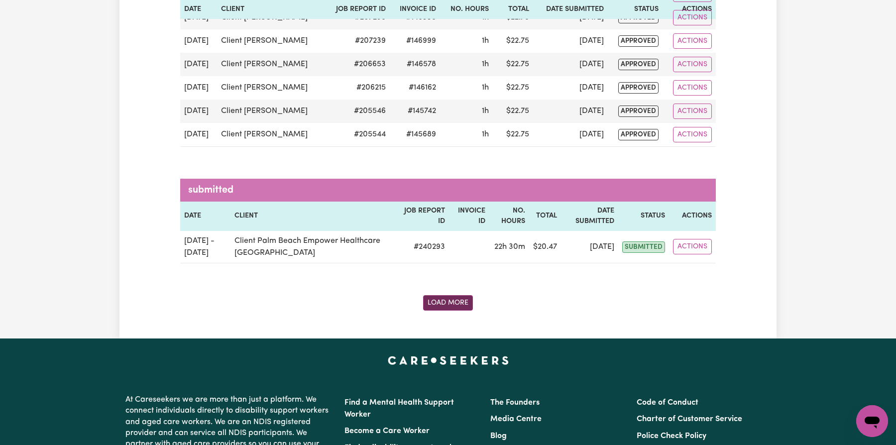
click at [452, 295] on button "Load More" at bounding box center [448, 302] width 50 height 15
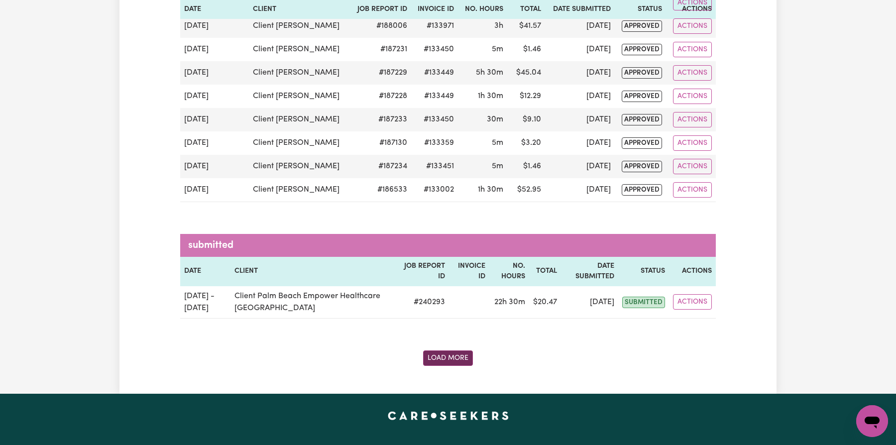
scroll to position [2400, 0]
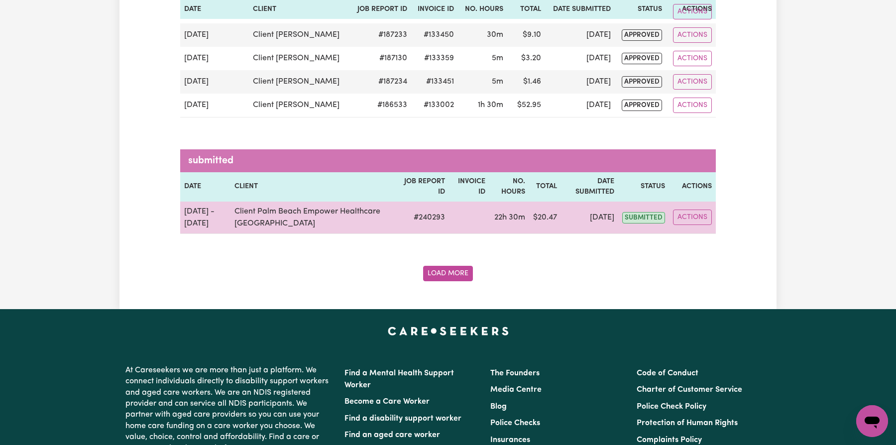
click at [473, 202] on td at bounding box center [469, 218] width 40 height 32
click at [332, 202] on td "Client Palm Beach Empower Healthcare [GEOGRAPHIC_DATA]" at bounding box center [316, 218] width 170 height 32
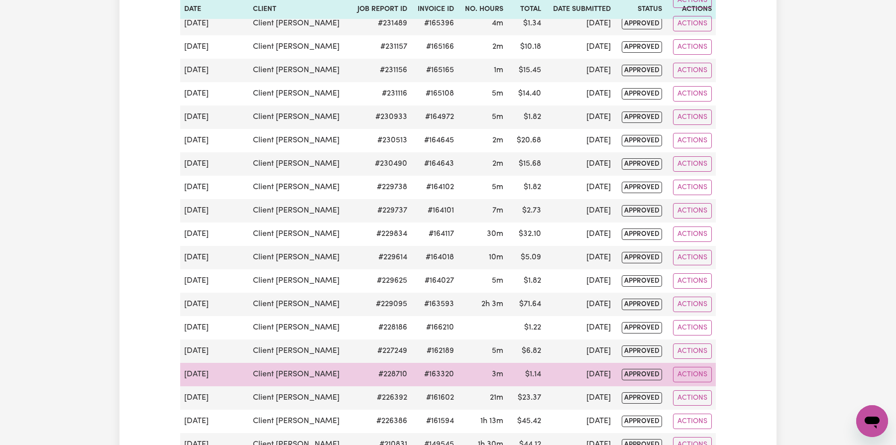
scroll to position [0, 0]
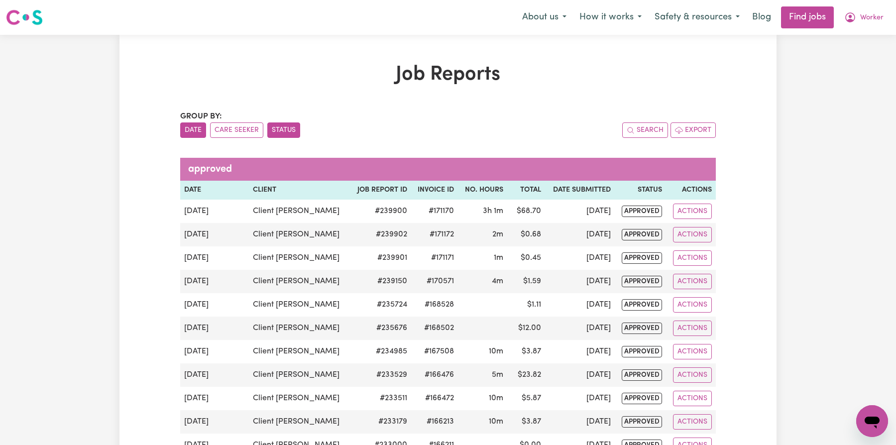
click at [197, 132] on button "Date" at bounding box center [193, 130] width 26 height 15
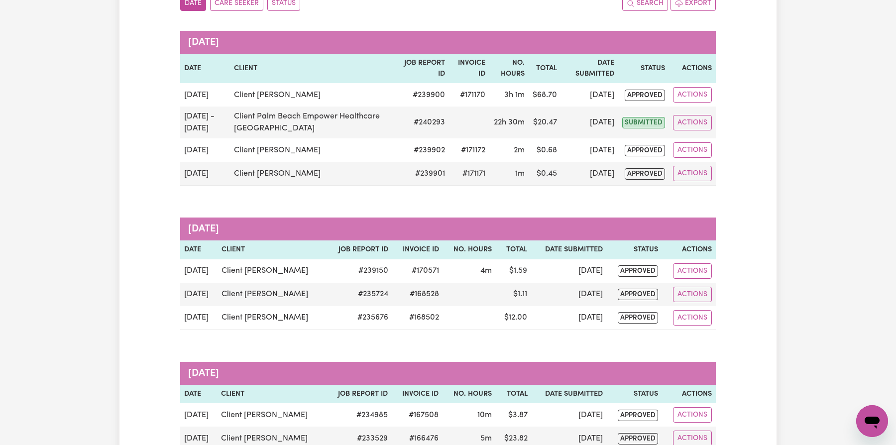
scroll to position [96, 0]
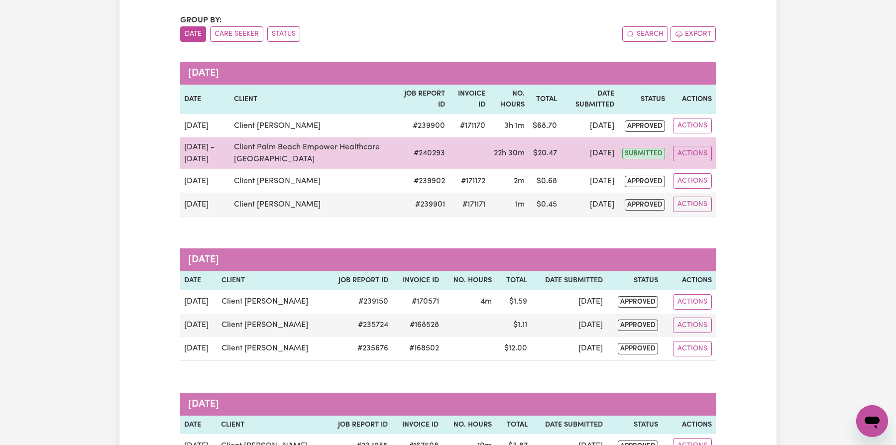
click at [352, 150] on td "Client Palm Beach Empower Healthcare [GEOGRAPHIC_DATA]" at bounding box center [314, 153] width 169 height 32
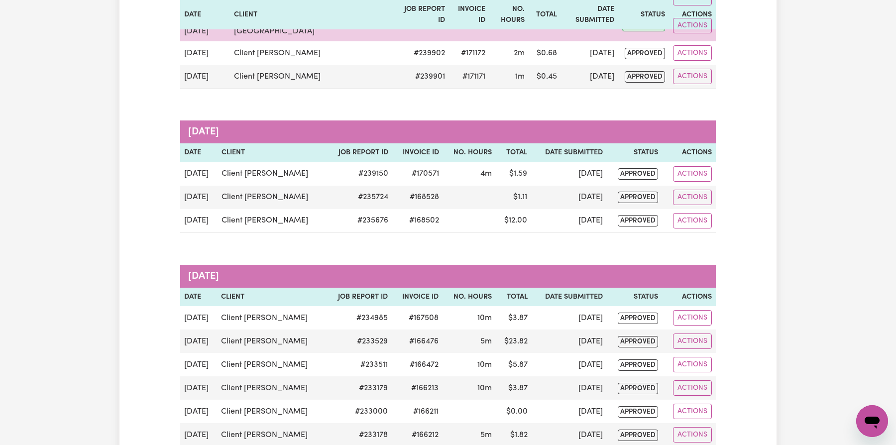
scroll to position [0, 0]
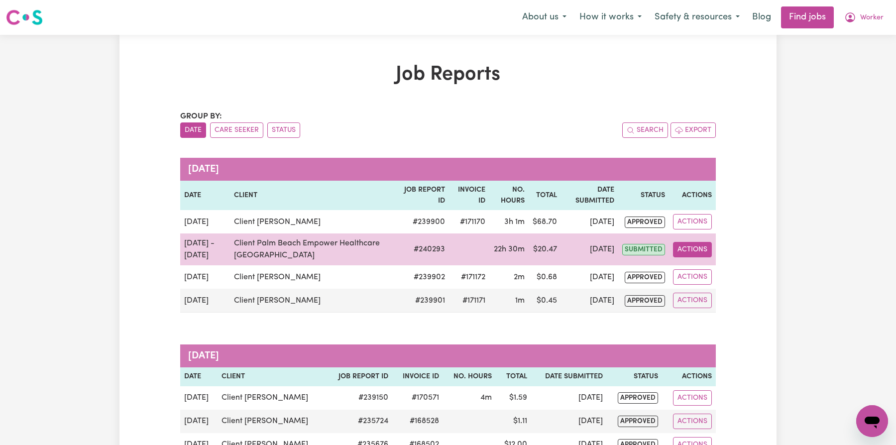
click at [693, 244] on button "Actions" at bounding box center [692, 249] width 39 height 15
click at [704, 272] on link "View Job Report" at bounding box center [716, 272] width 85 height 20
select select "pm"
select select "1-Weekday"
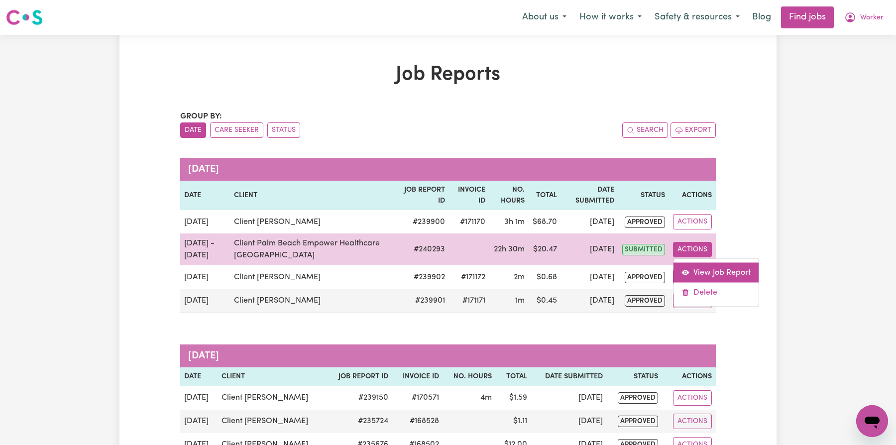
select select "pm"
select select "1-PublicHoliday"
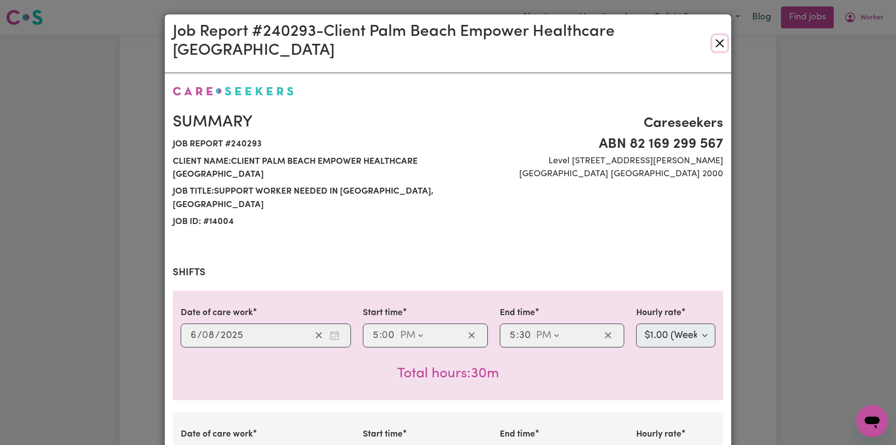
click at [717, 37] on button "Close" at bounding box center [720, 43] width 15 height 16
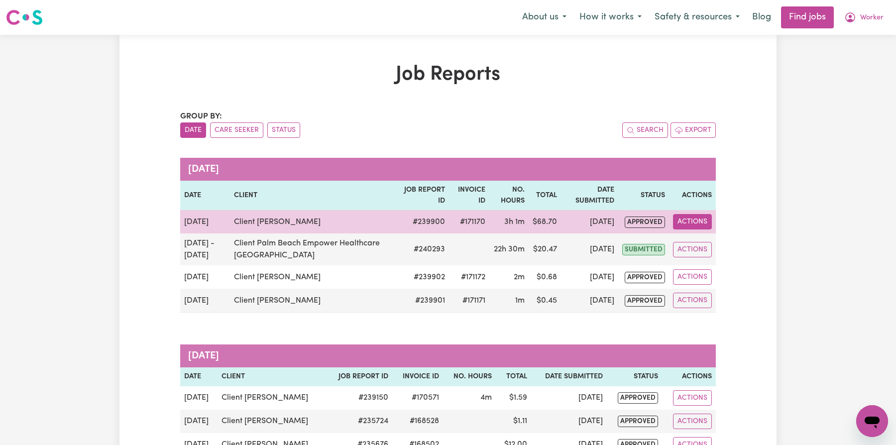
click at [683, 221] on button "Actions" at bounding box center [692, 221] width 39 height 15
click at [696, 250] on link "View Job Report" at bounding box center [716, 245] width 85 height 20
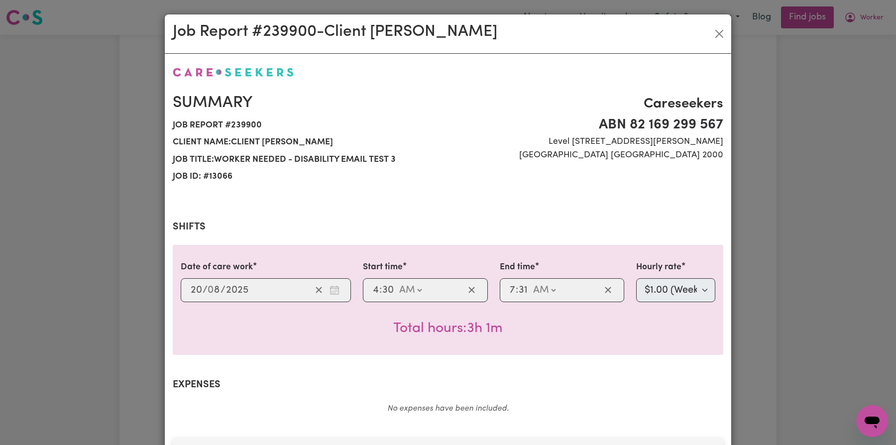
select select "25-Weekday"
click at [724, 32] on button "Close" at bounding box center [720, 34] width 16 height 16
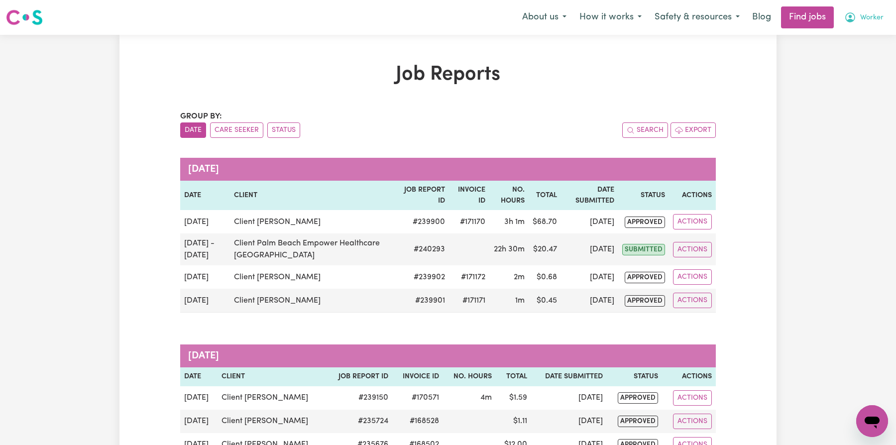
click at [850, 16] on icon "My Account" at bounding box center [850, 16] width 3 height 3
click at [849, 36] on link "My Account" at bounding box center [850, 38] width 79 height 19
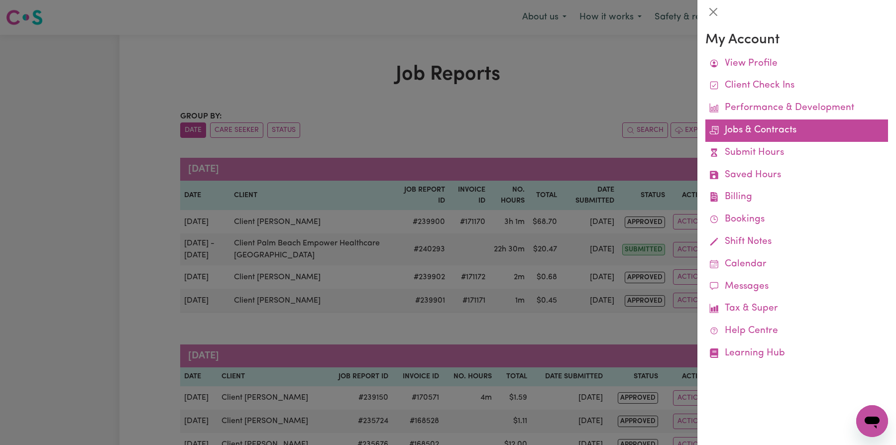
click at [792, 130] on link "Jobs & Contracts" at bounding box center [797, 131] width 183 height 22
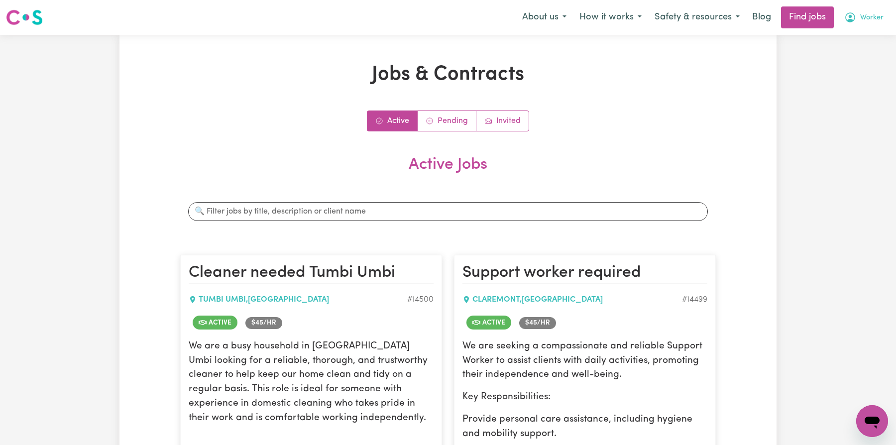
click at [860, 16] on button "Worker" at bounding box center [864, 17] width 52 height 21
click at [853, 31] on link "My Account" at bounding box center [850, 38] width 79 height 19
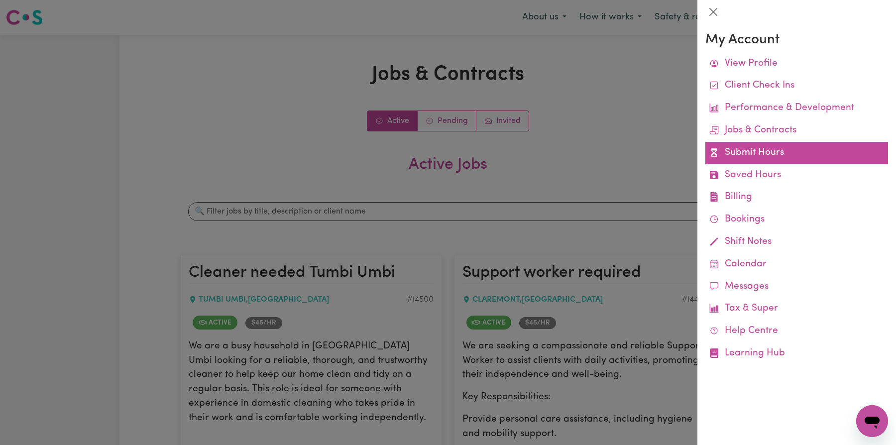
click at [806, 156] on link "Submit Hours" at bounding box center [797, 153] width 183 height 22
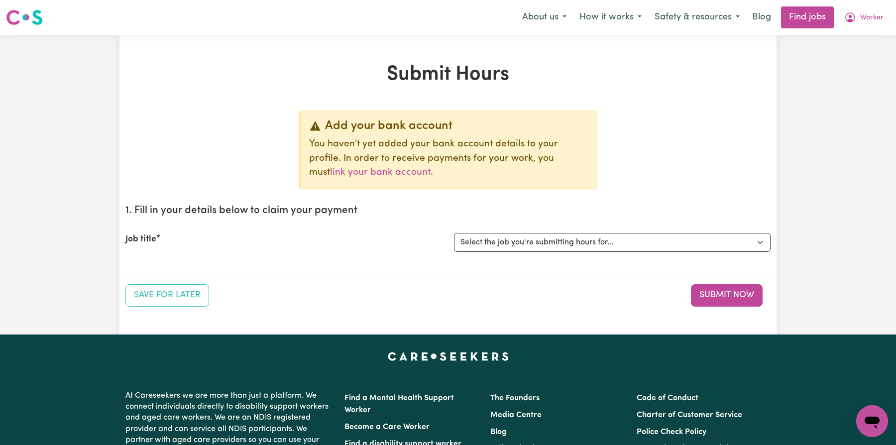
click at [450, 71] on h1 "Submit Hours" at bounding box center [447, 75] width 645 height 24
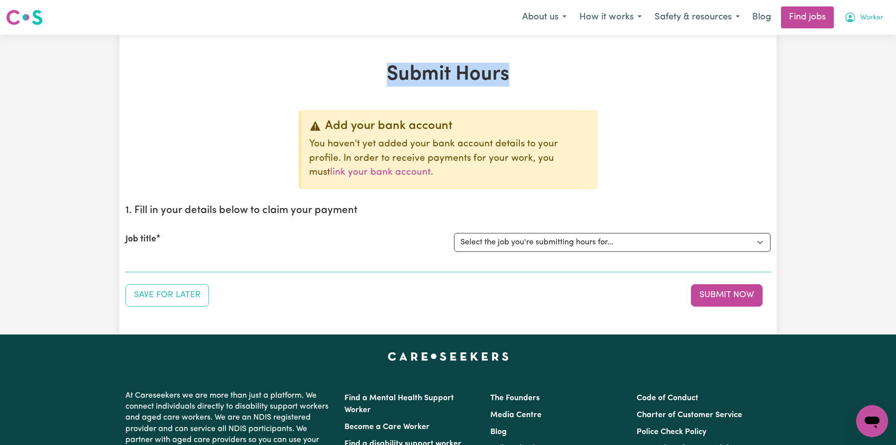
click at [869, 9] on button "Worker" at bounding box center [864, 17] width 52 height 21
click at [864, 37] on link "My Account" at bounding box center [850, 38] width 79 height 19
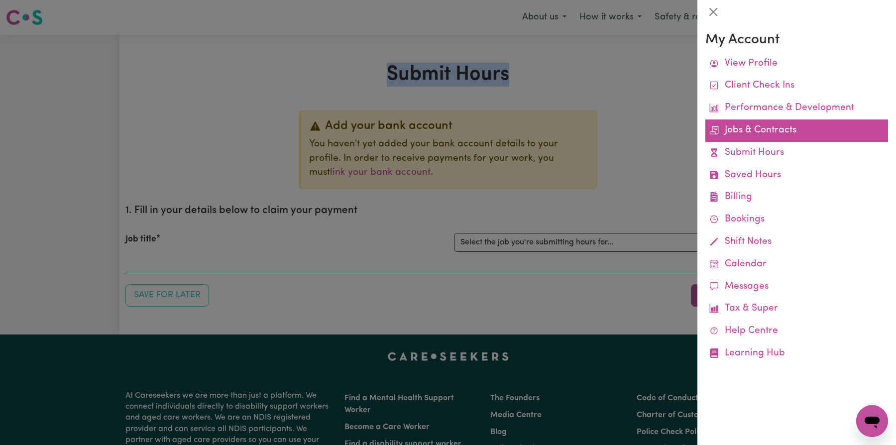
click at [793, 123] on link "Jobs & Contracts" at bounding box center [797, 131] width 183 height 22
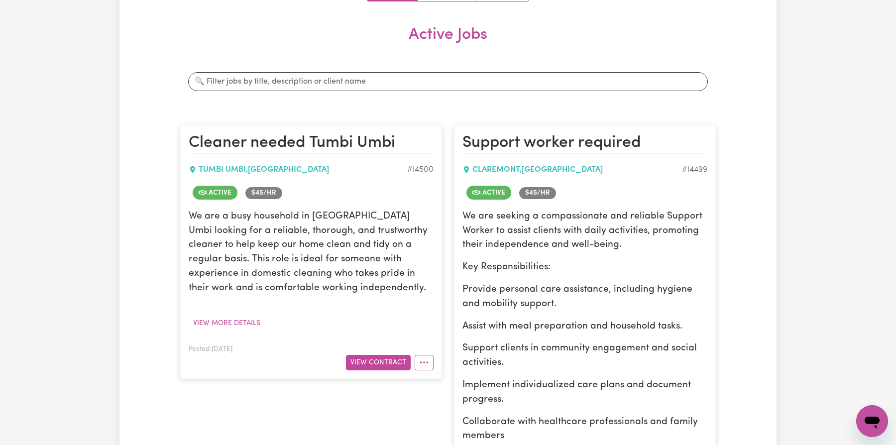
scroll to position [179, 0]
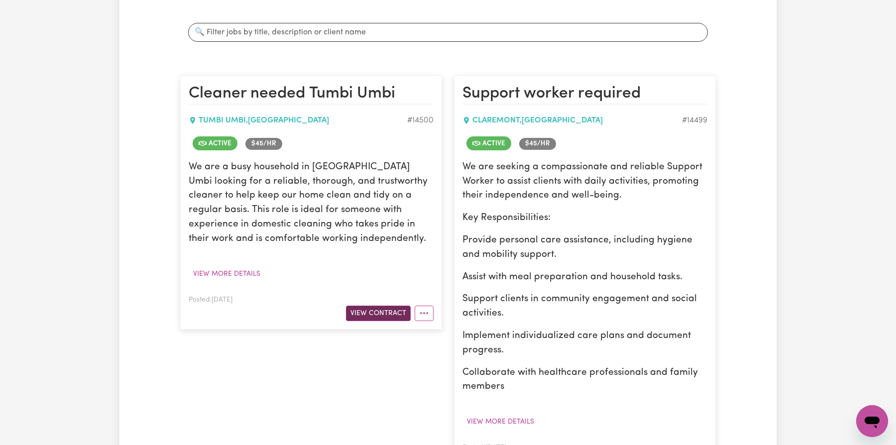
click at [389, 315] on button "View Contract" at bounding box center [378, 313] width 65 height 15
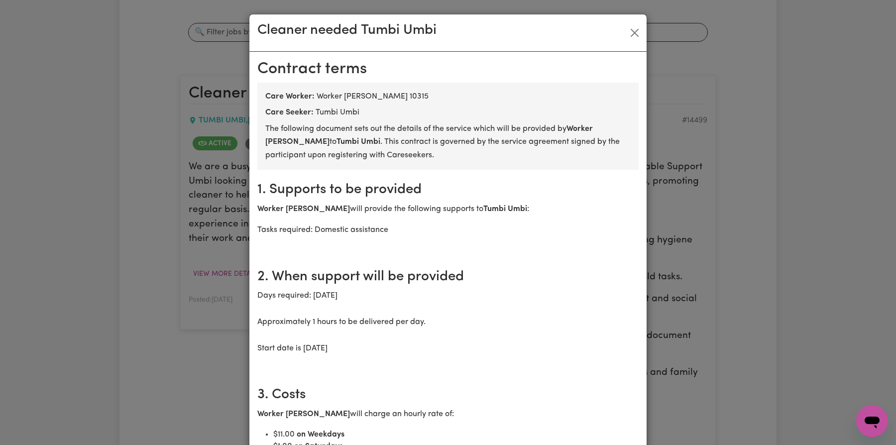
click at [138, 251] on div "Cleaner needed Tumbi Umbi [DEMOGRAPHIC_DATA] terms Care Worker: Worker [PERSON_…" at bounding box center [448, 222] width 896 height 445
click at [636, 32] on button "Close" at bounding box center [635, 33] width 16 height 16
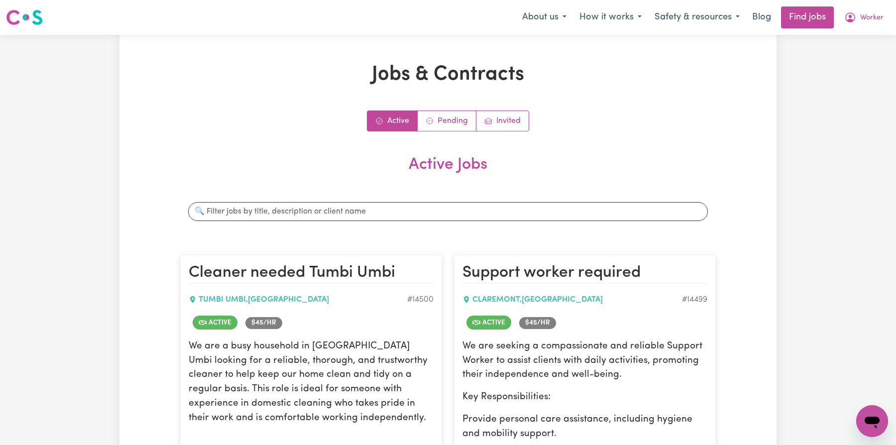
scroll to position [141, 0]
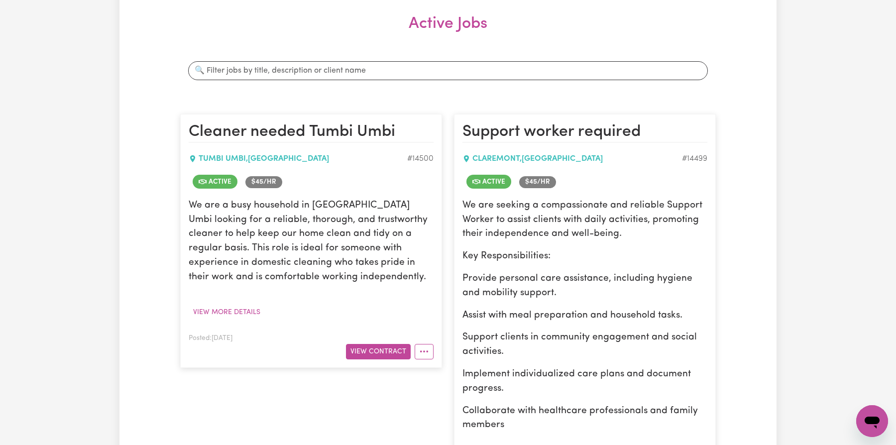
click at [370, 339] on div "Posted: [DATE] View Contract" at bounding box center [311, 345] width 245 height 27
click at [370, 347] on button "View Contract" at bounding box center [378, 351] width 65 height 15
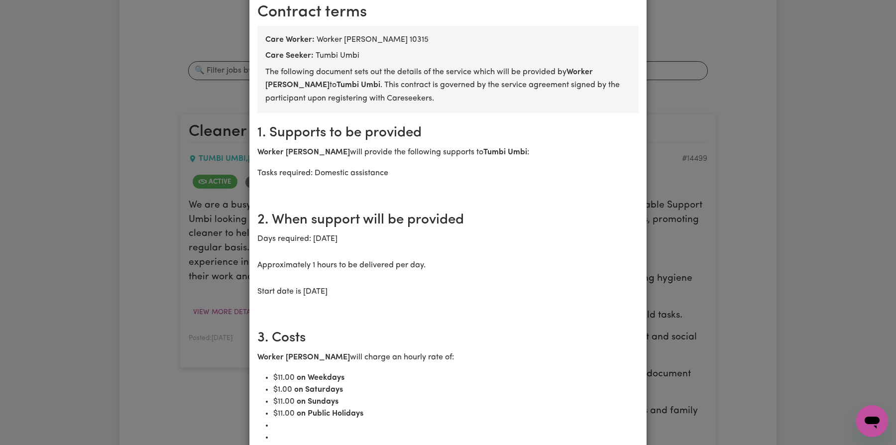
scroll to position [0, 0]
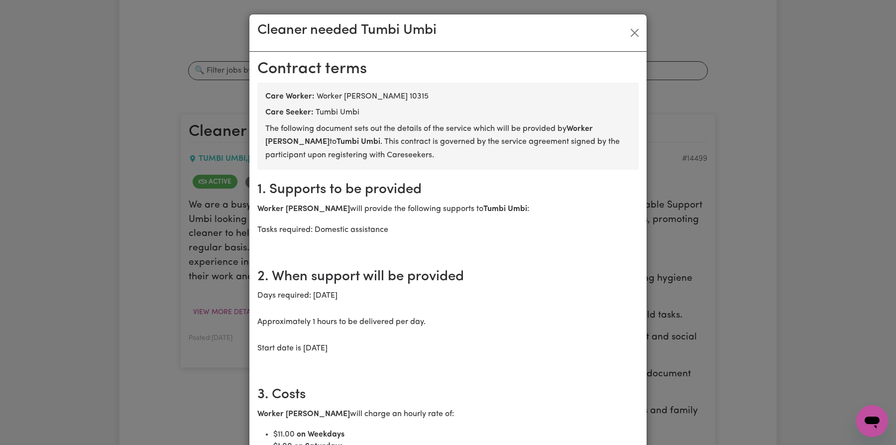
click at [623, 29] on div "Cleaner needed Tumbi Umbi" at bounding box center [447, 32] width 397 height 37
click at [634, 29] on button "Close" at bounding box center [635, 33] width 16 height 16
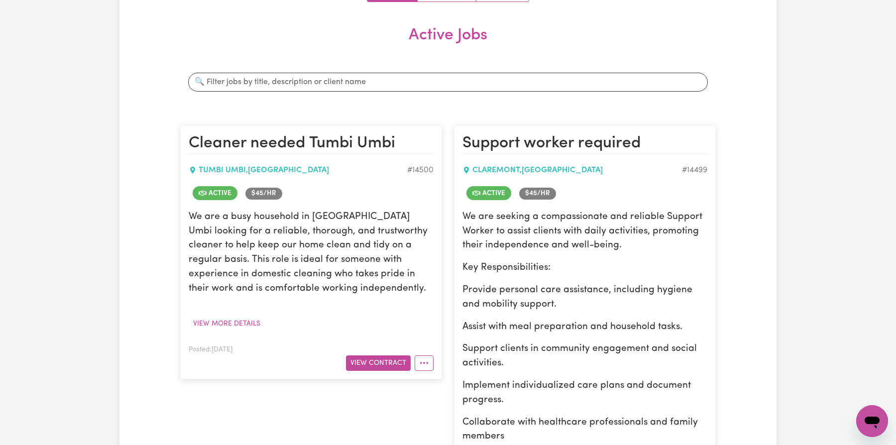
scroll to position [263, 0]
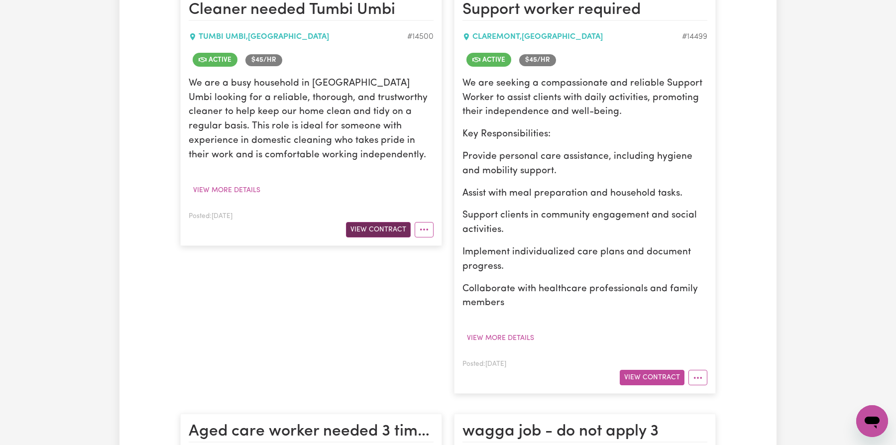
click at [387, 227] on button "View Contract" at bounding box center [378, 229] width 65 height 15
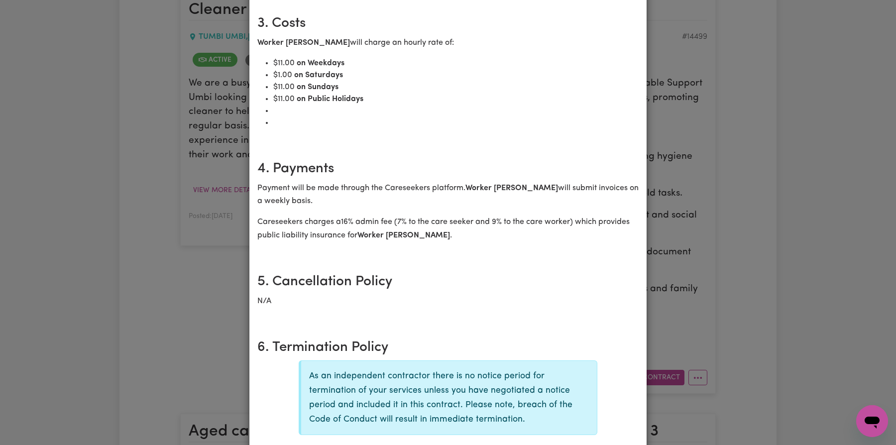
scroll to position [0, 0]
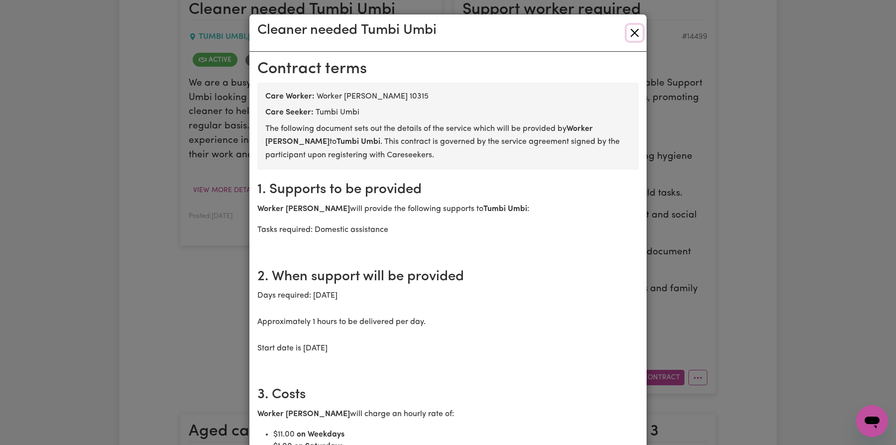
click at [634, 31] on button "Close" at bounding box center [635, 33] width 16 height 16
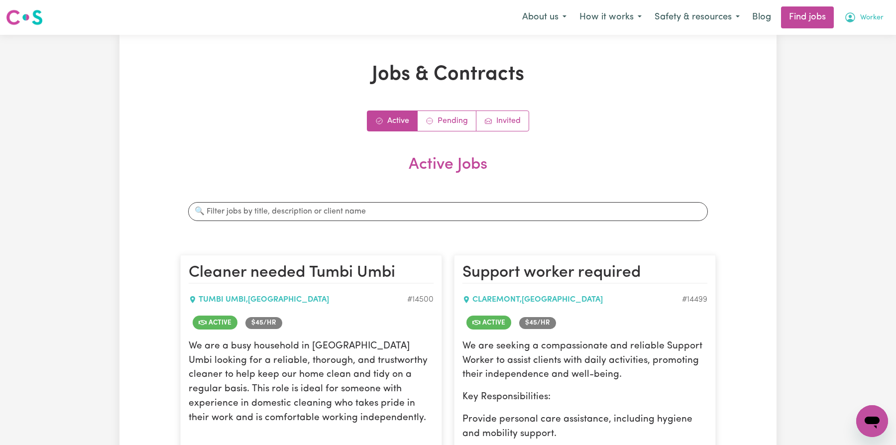
click at [871, 19] on span "Worker" at bounding box center [872, 17] width 23 height 11
click at [855, 35] on link "My Account" at bounding box center [850, 38] width 79 height 19
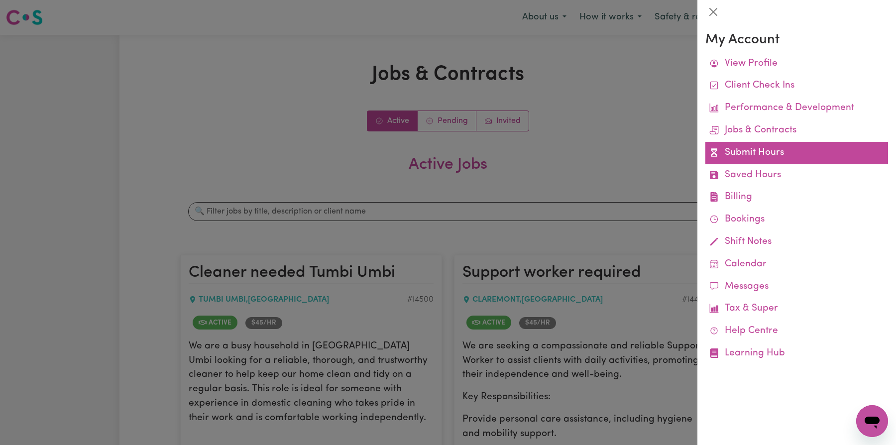
click at [767, 151] on link "Submit Hours" at bounding box center [797, 153] width 183 height 22
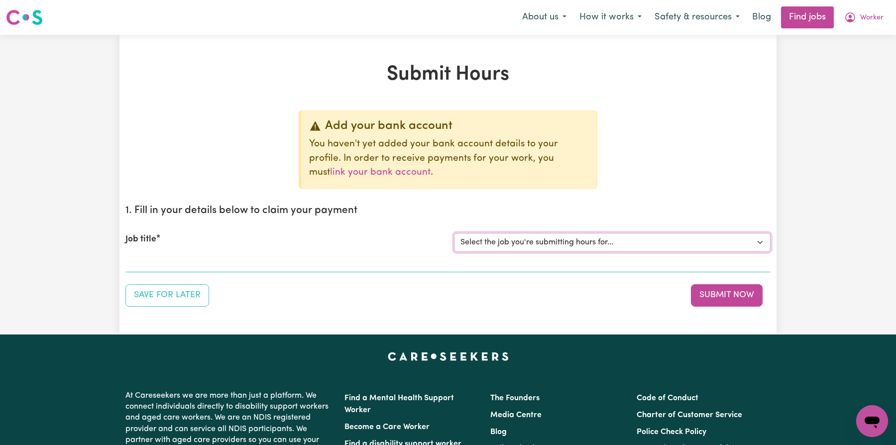
click at [538, 243] on select "Select the job you're submitting hours for... [Tumbi Umbi] Cleaner needed Tumbi…" at bounding box center [612, 242] width 317 height 19
select select "14500"
click at [454, 233] on select "Select the job you're submitting hours for... [Tumbi Umbi] Cleaner needed Tumbi…" at bounding box center [612, 242] width 317 height 19
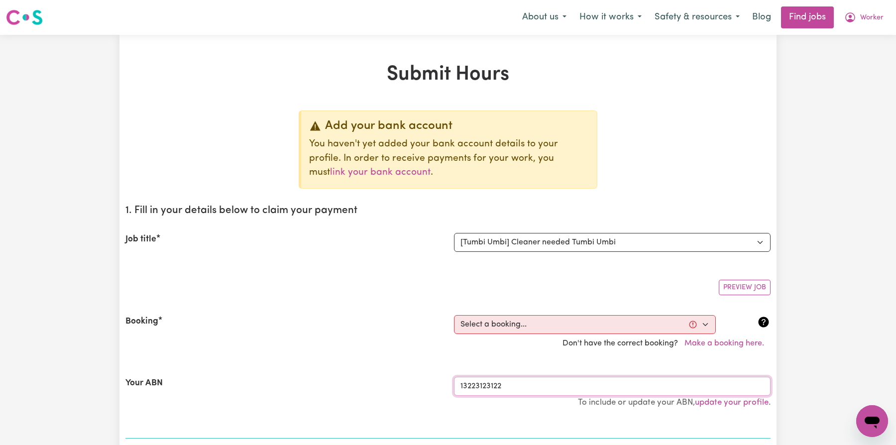
click at [491, 377] on input "13223123122" at bounding box center [612, 386] width 317 height 19
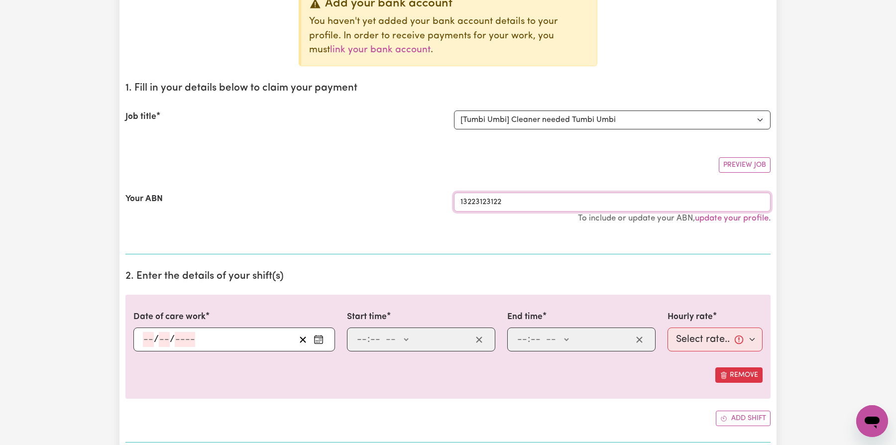
scroll to position [410, 0]
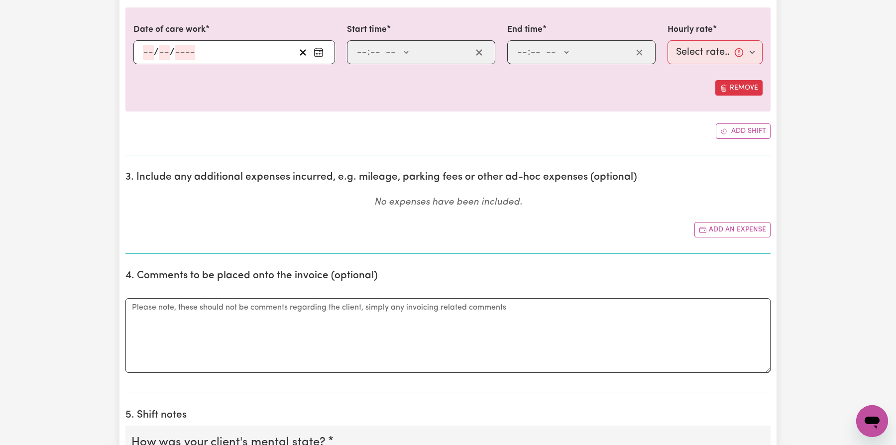
click at [322, 57] on button "Enter the date of care work" at bounding box center [319, 52] width 16 height 15
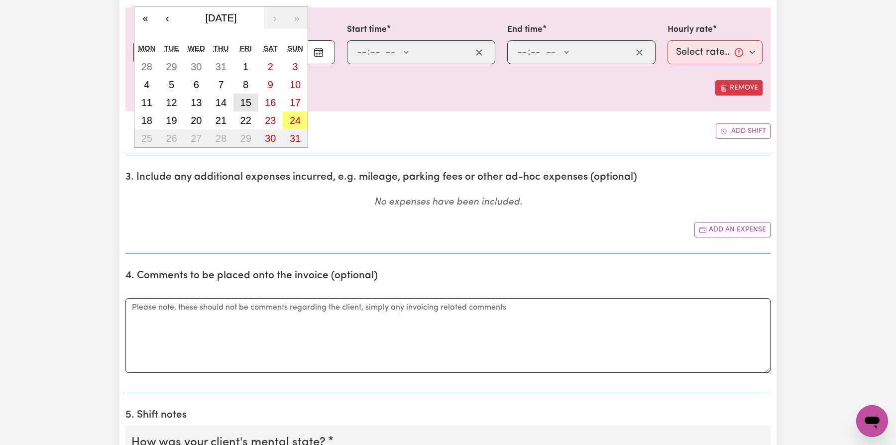
click at [256, 99] on button "15" at bounding box center [246, 103] width 25 height 18
type input "[DATE]"
type input "15"
type input "8"
type input "2025"
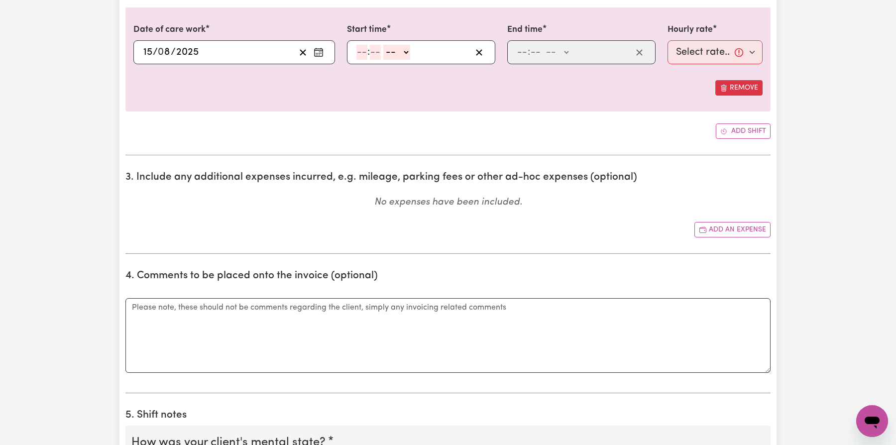
click at [358, 48] on input "number" at bounding box center [362, 52] width 11 height 15
type input "10"
type input "0"
click at [407, 48] on select "-- AM PM" at bounding box center [398, 52] width 27 height 15
select select "am"
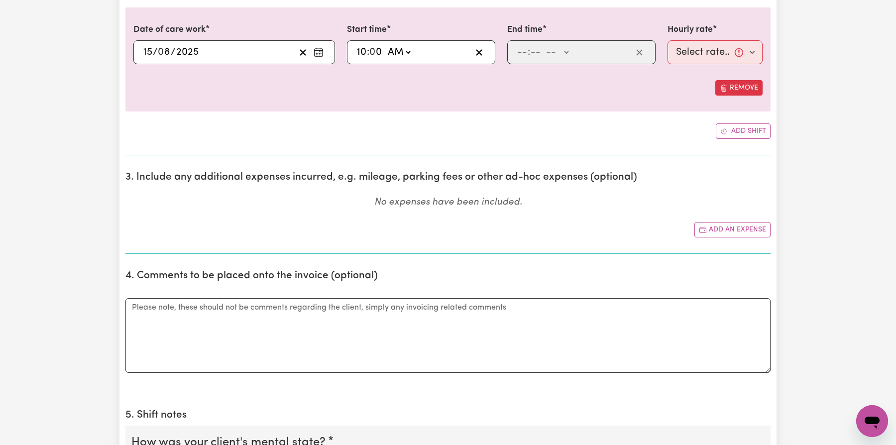
click at [385, 45] on select "-- AM PM" at bounding box center [398, 52] width 27 height 15
type input "10:00"
click at [522, 50] on input "number" at bounding box center [522, 52] width 11 height 15
type input "10"
type input "00"
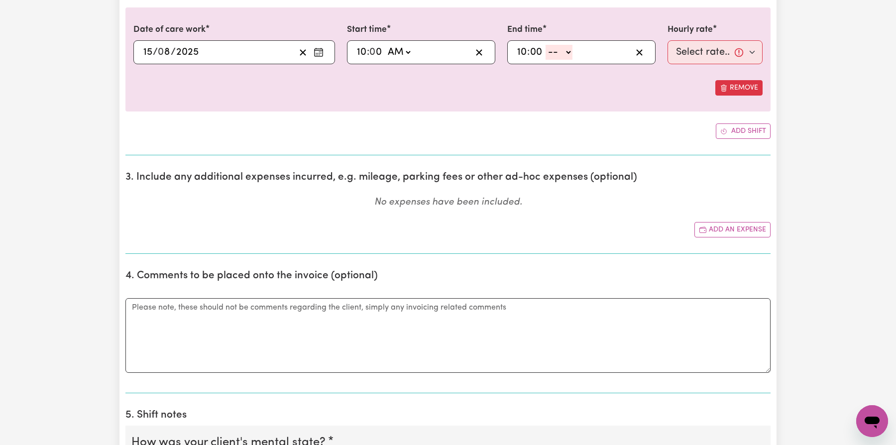
click at [566, 49] on select "-- AM PM" at bounding box center [559, 52] width 27 height 15
select select "pm"
click at [546, 45] on select "-- AM PM" at bounding box center [559, 52] width 27 height 15
type input "22:00"
type input "0"
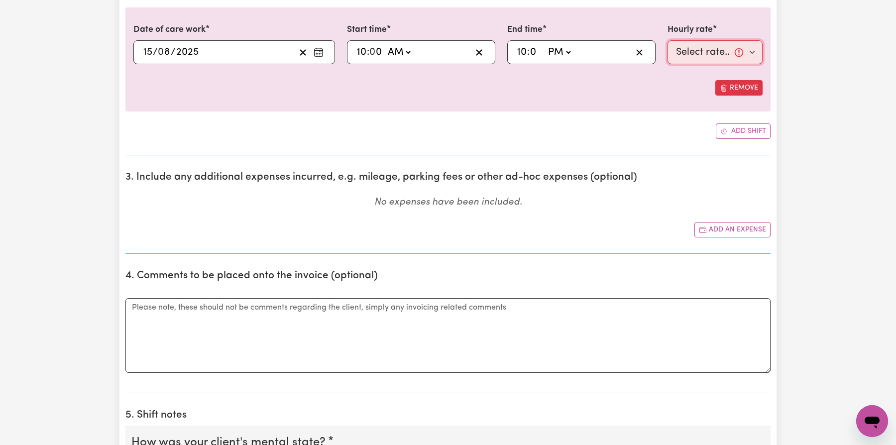
click at [696, 58] on select "Select rate... $11.00 (Weekday) $1.00 ([DATE]) $11.00 ([DATE]) $11.00 (Public H…" at bounding box center [715, 52] width 95 height 24
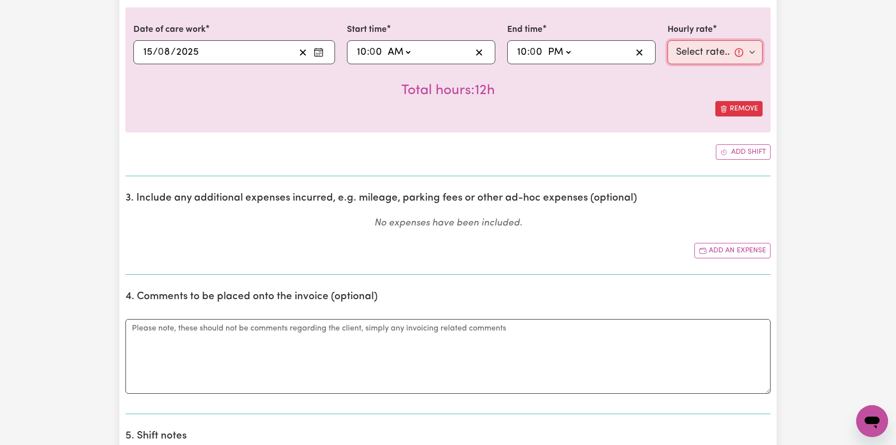
select select "11-[DATE]"
click at [668, 40] on select "Select rate... $11.00 (Weekday) $1.00 ([DATE]) $11.00 ([DATE]) $11.00 (Public H…" at bounding box center [715, 52] width 95 height 24
click at [633, 176] on div "Add your bank account You haven't yet added your bank account details to your p…" at bounding box center [447, 387] width 645 height 1372
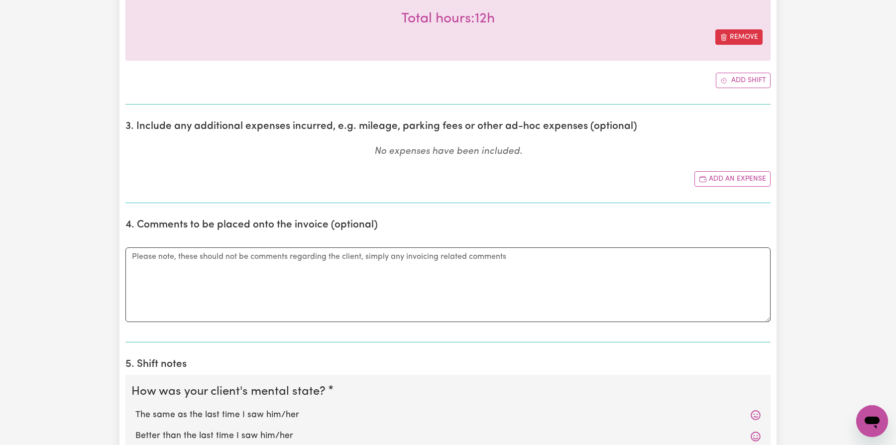
scroll to position [631, 0]
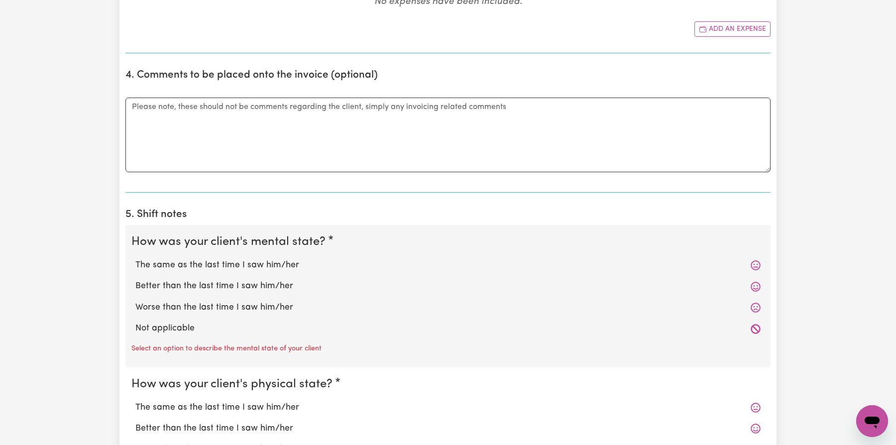
click at [492, 280] on label "Better than the last time I saw him/her" at bounding box center [447, 286] width 625 height 13
click at [135, 279] on input "Better than the last time I saw him/her" at bounding box center [135, 279] width 0 height 0
radio input "true"
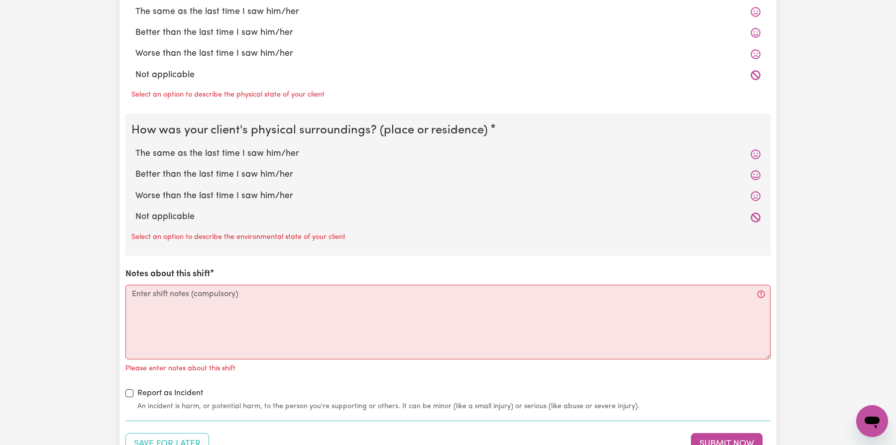
scroll to position [989, 0]
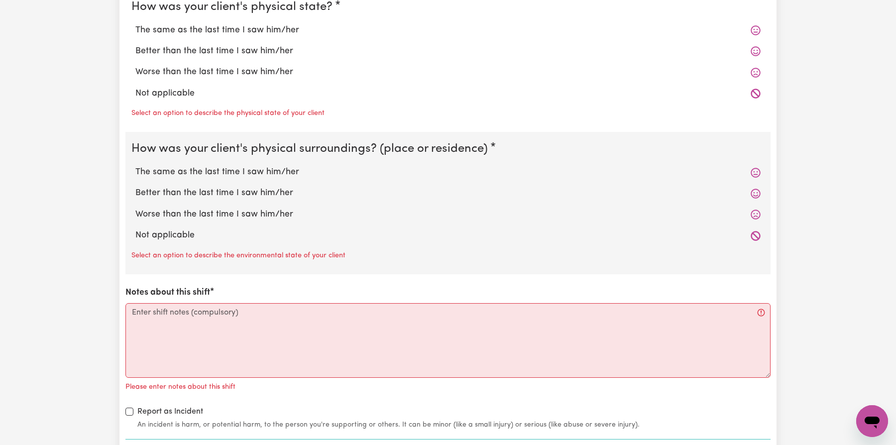
click at [403, 192] on label "Better than the last time I saw him/her" at bounding box center [447, 193] width 625 height 13
click at [135, 187] on input "Better than the last time I saw him/her" at bounding box center [135, 186] width 0 height 0
radio input "true"
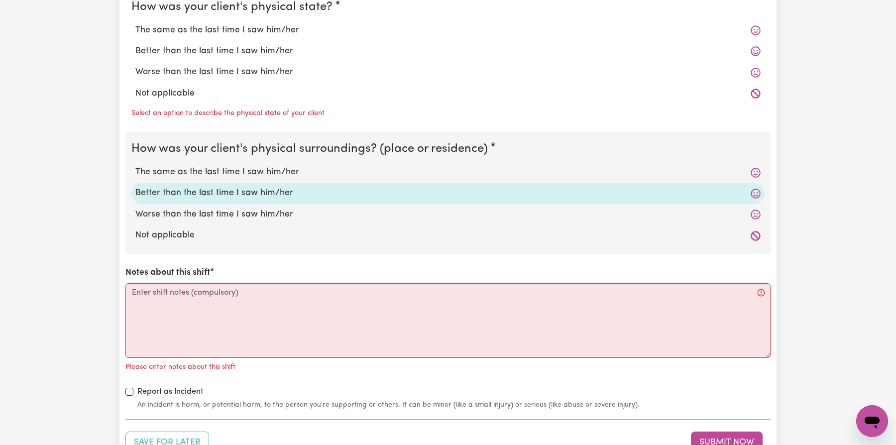
click at [322, 72] on label "Worse than the last time I saw him/her" at bounding box center [447, 72] width 625 height 13
click at [135, 66] on input "Worse than the last time I saw him/her" at bounding box center [135, 65] width 0 height 0
radio input "true"
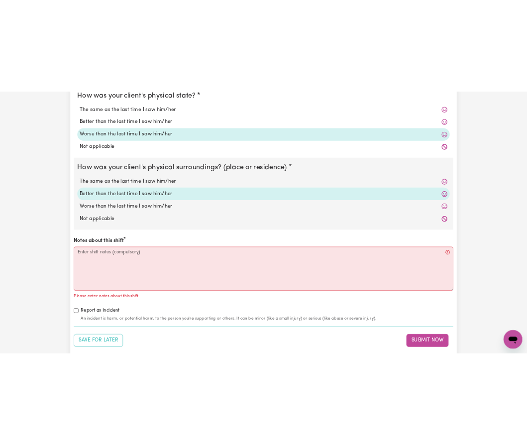
scroll to position [1194, 0]
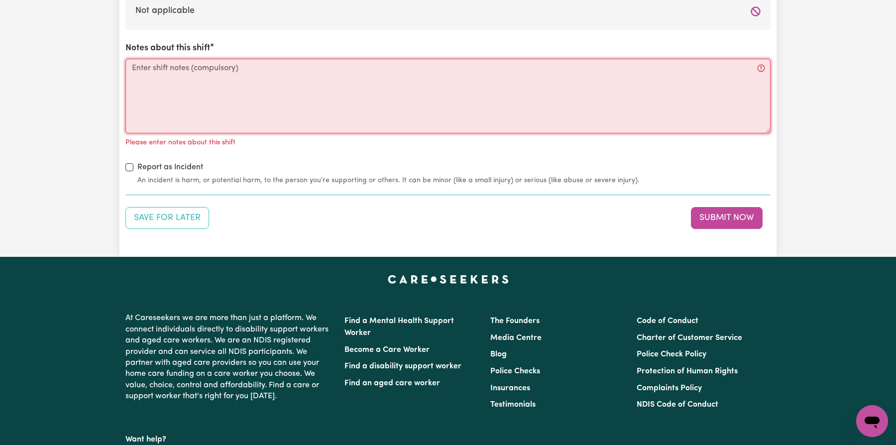
click at [366, 94] on textarea "Notes about this shift" at bounding box center [447, 96] width 645 height 75
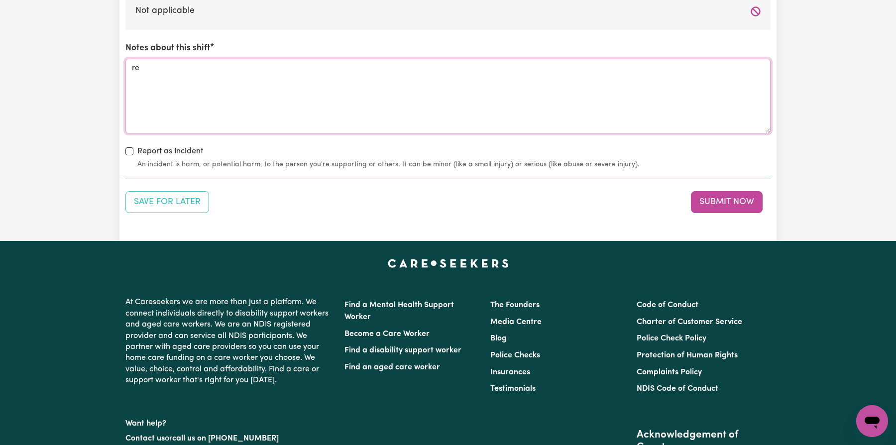
type textarea "re"
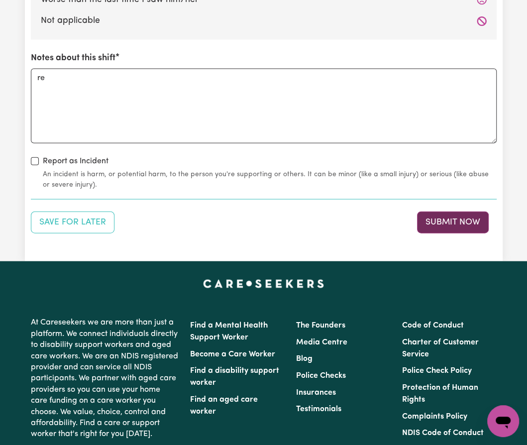
click at [438, 223] on button "Submit Now" at bounding box center [453, 223] width 72 height 22
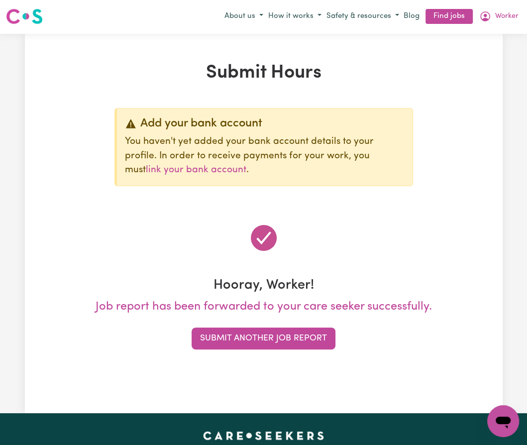
scroll to position [0, 0]
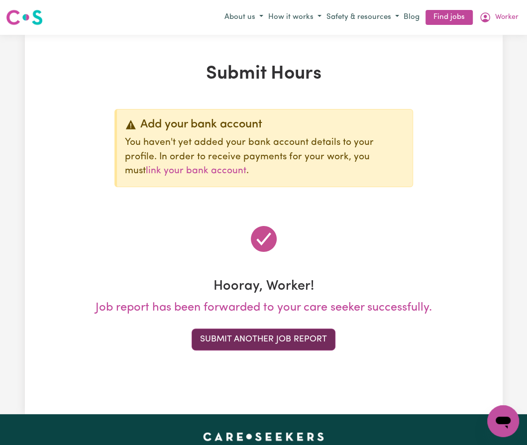
click at [301, 340] on button "Submit Another Job Report" at bounding box center [264, 340] width 144 height 22
